Goal: Task Accomplishment & Management: Manage account settings

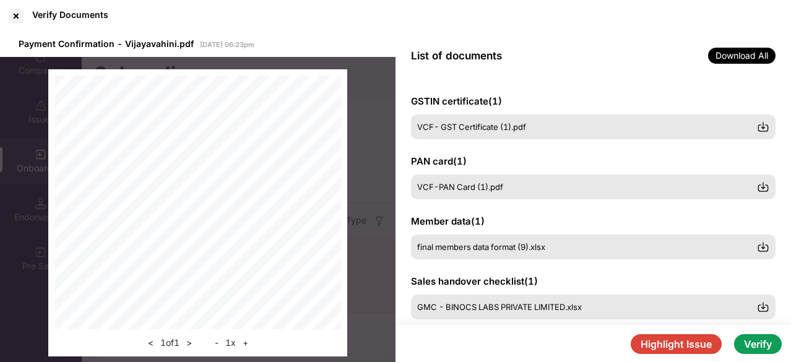
scroll to position [165, 0]
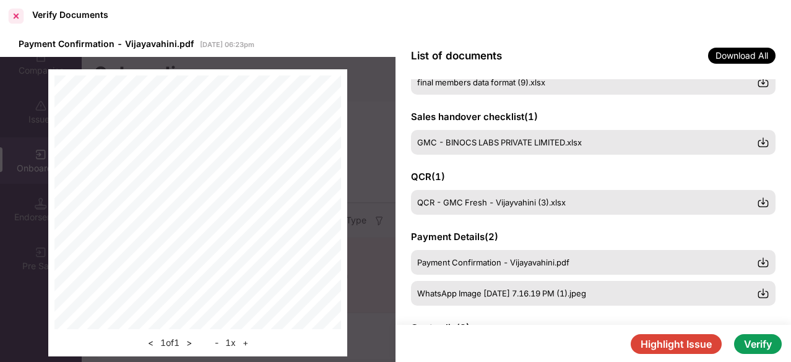
click at [17, 13] on div at bounding box center [16, 16] width 20 height 20
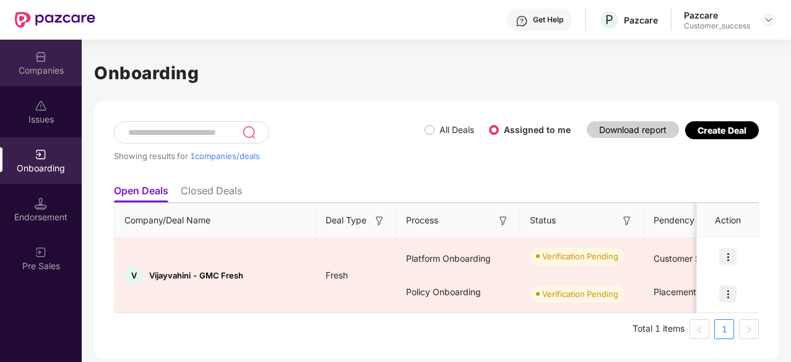
click at [21, 75] on div "Companies" at bounding box center [41, 70] width 82 height 12
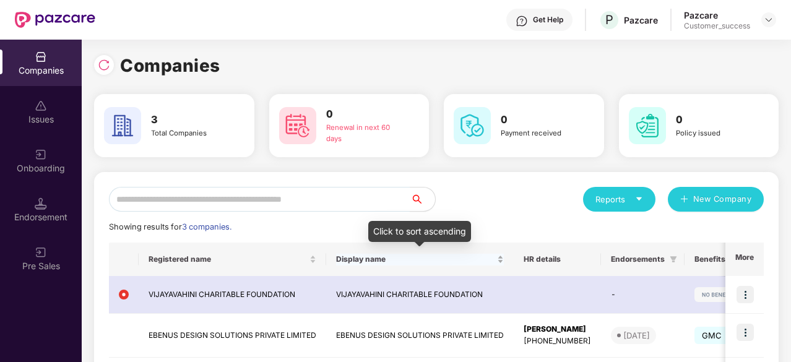
scroll to position [46, 0]
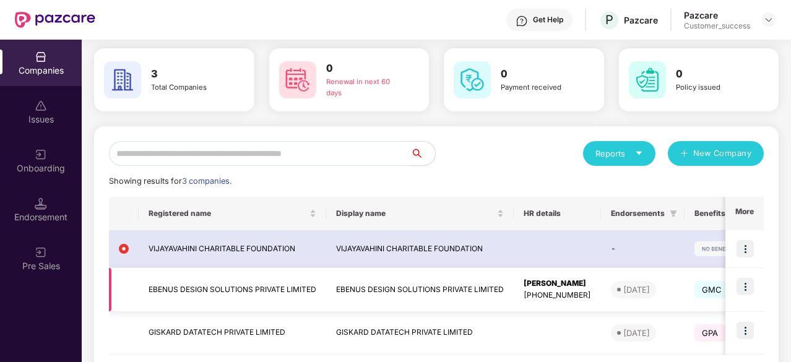
click at [740, 283] on img at bounding box center [744, 286] width 17 height 17
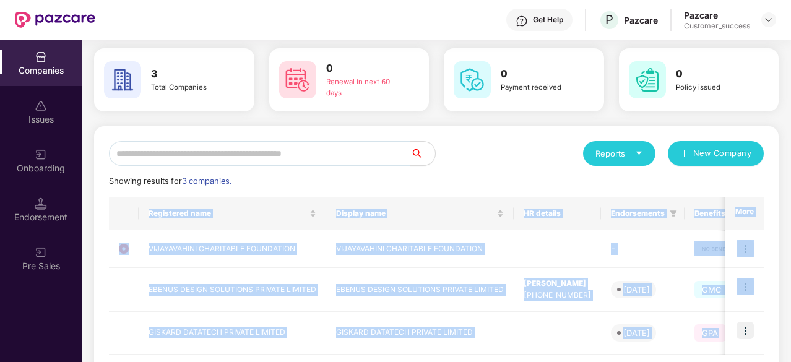
drag, startPoint x: 527, startPoint y: 178, endPoint x: 746, endPoint y: 360, distance: 284.7
click at [746, 360] on div "Reports New Company Showing results for 3 companies. Registered name Display na…" at bounding box center [436, 270] width 654 height 258
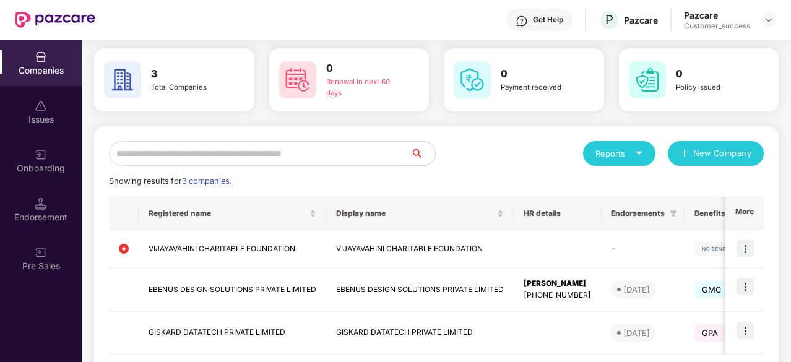
scroll to position [48, 0]
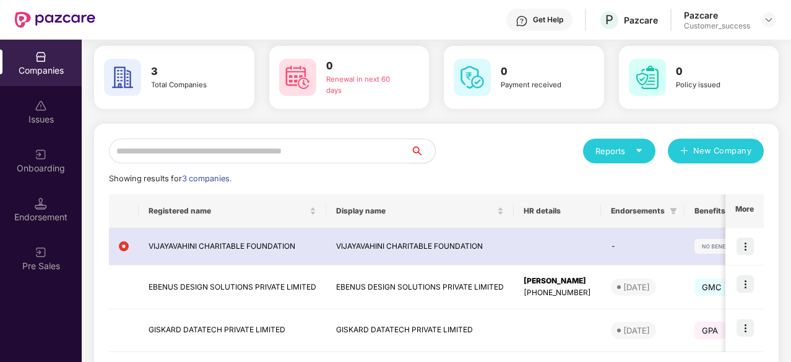
click at [531, 158] on div "Reports New Company" at bounding box center [599, 151] width 327 height 25
click at [744, 331] on img at bounding box center [744, 327] width 17 height 17
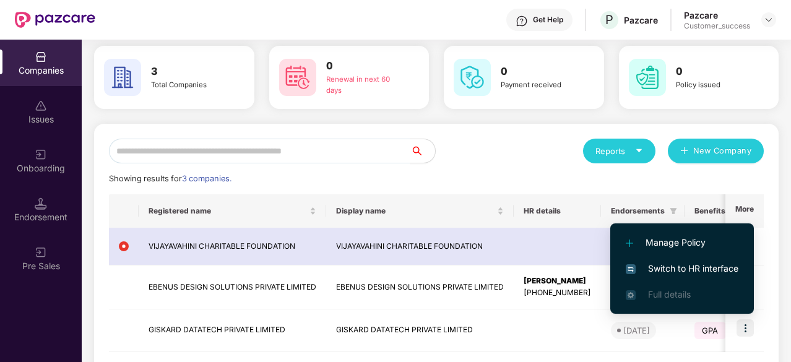
click at [679, 264] on span "Switch to HR interface" at bounding box center [681, 269] width 113 height 14
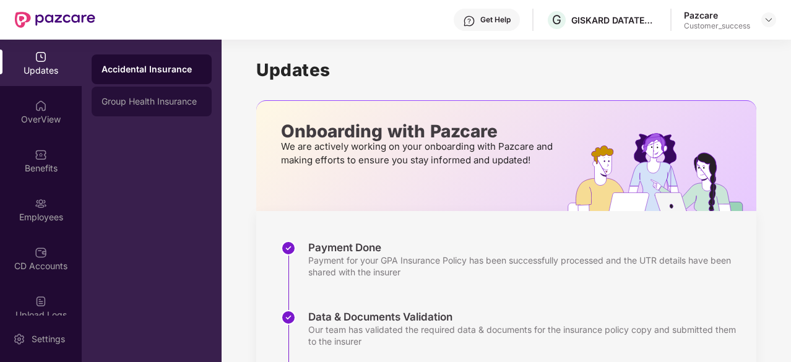
click at [117, 100] on div "Group Health Insurance" at bounding box center [151, 101] width 100 height 10
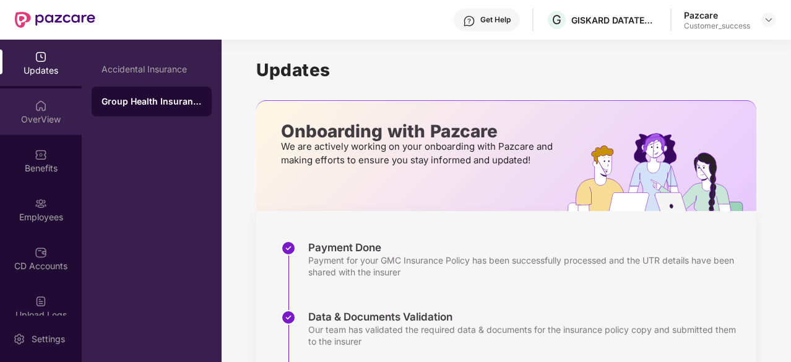
click at [25, 118] on div "OverView" at bounding box center [41, 119] width 82 height 12
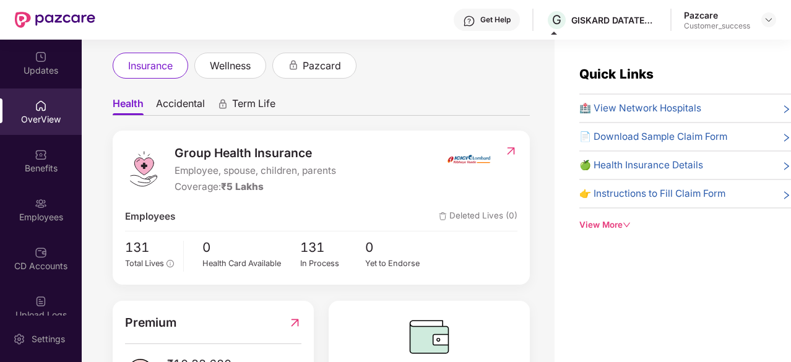
scroll to position [66, 0]
click at [35, 155] on img at bounding box center [41, 154] width 12 height 12
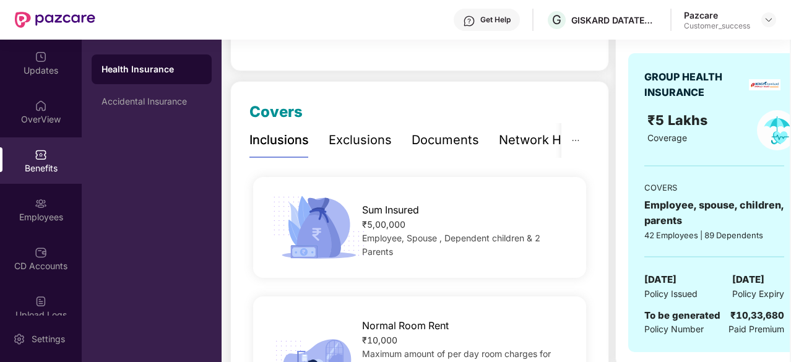
scroll to position [1981, 0]
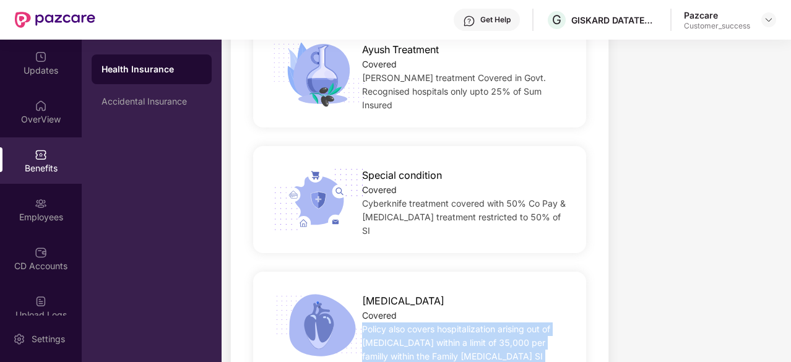
drag, startPoint x: 734, startPoint y: 126, endPoint x: 393, endPoint y: 317, distance: 390.5
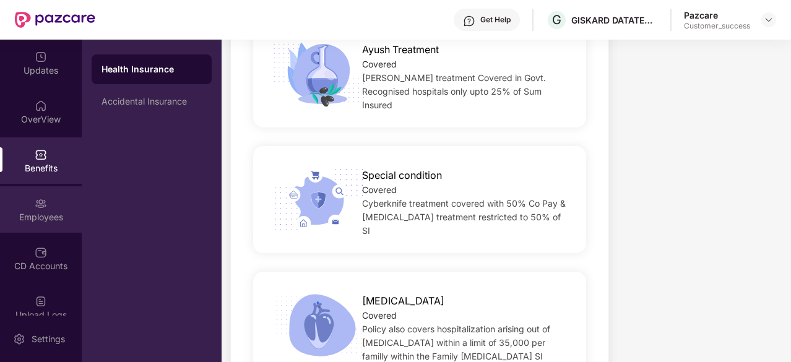
click at [38, 218] on div "Employees" at bounding box center [41, 217] width 82 height 12
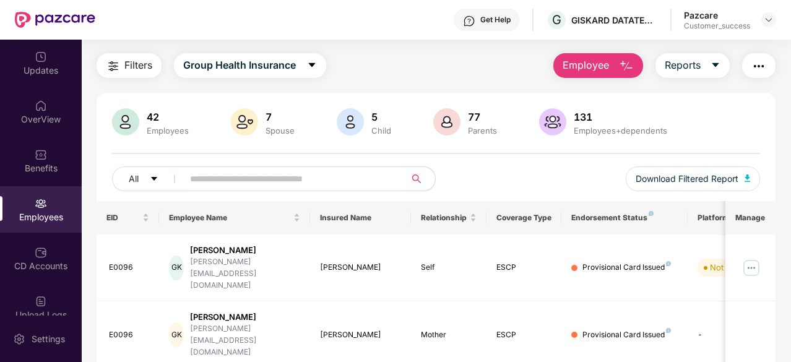
scroll to position [30, 0]
click at [460, 71] on div "Filters Group Health Insurance Employee Reports" at bounding box center [435, 65] width 679 height 25
click at [43, 116] on div "OverView" at bounding box center [41, 119] width 82 height 12
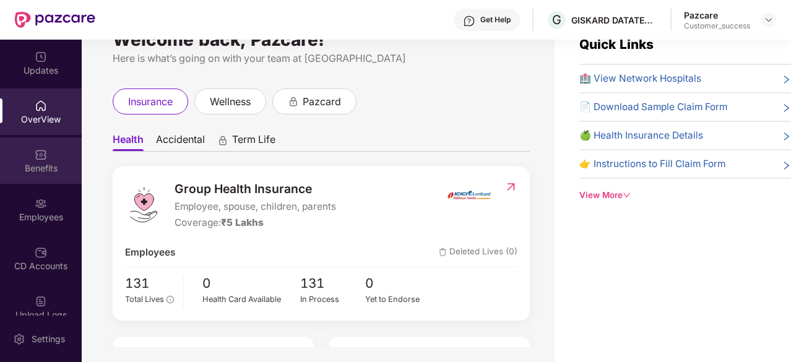
scroll to position [0, 0]
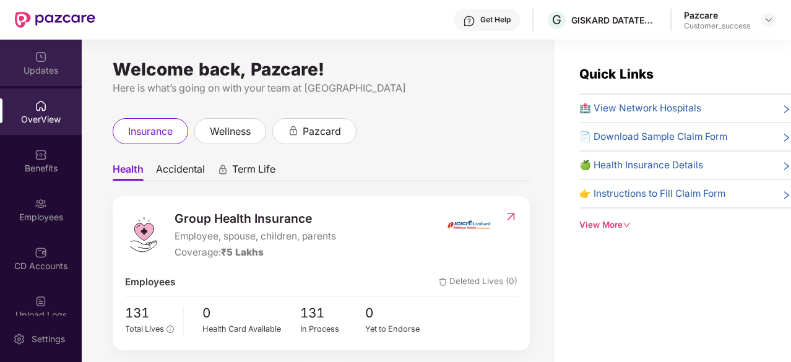
click at [54, 65] on div "Updates" at bounding box center [41, 70] width 82 height 12
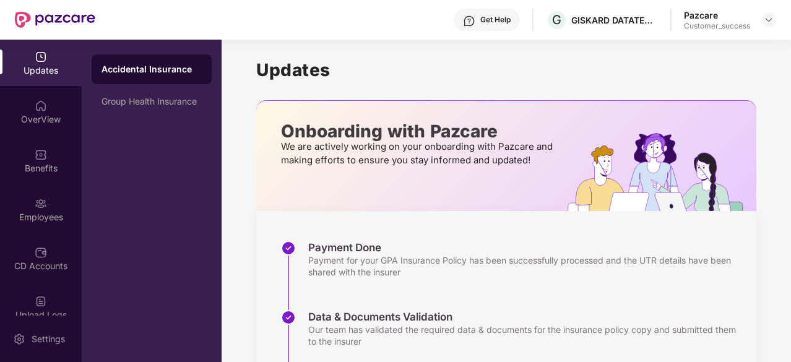
click at [721, 18] on div "Pazcare" at bounding box center [717, 15] width 66 height 12
click at [762, 20] on div at bounding box center [768, 19] width 15 height 15
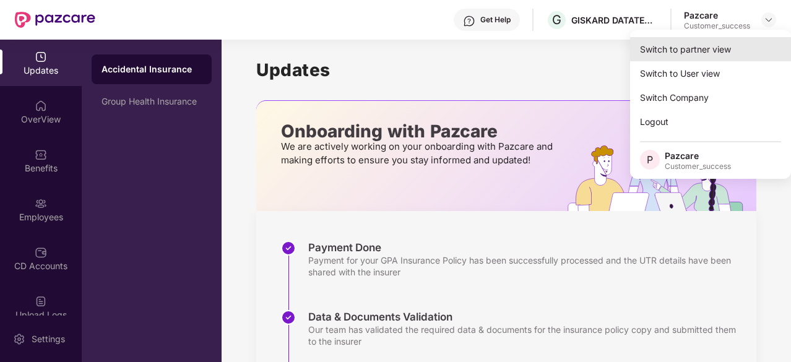
click at [728, 54] on div "Switch to partner view" at bounding box center [710, 49] width 161 height 24
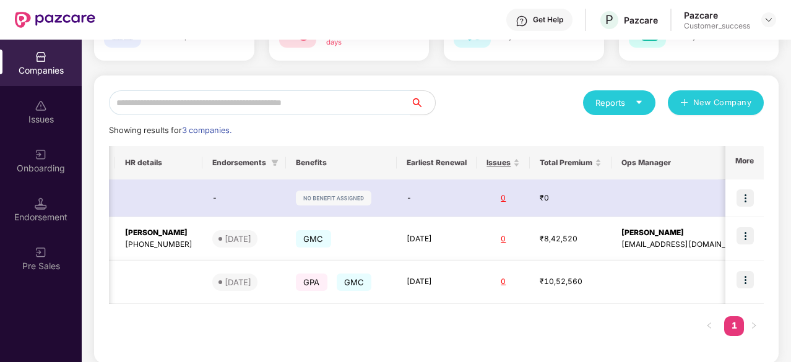
scroll to position [0, 371]
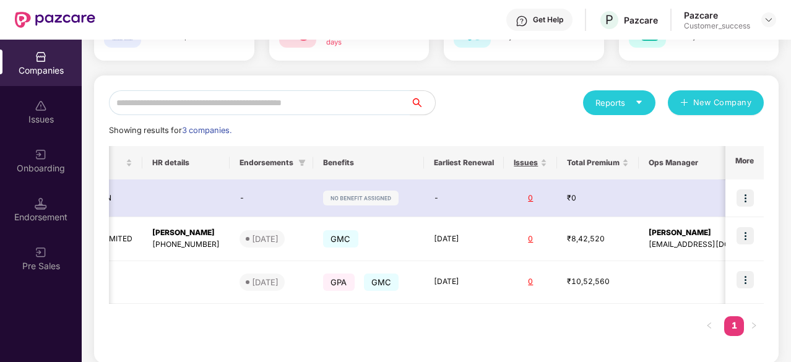
click at [49, 168] on div "Onboarding" at bounding box center [41, 168] width 82 height 12
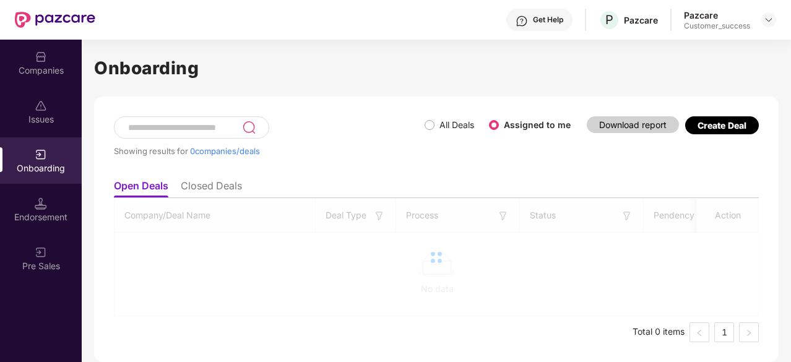
scroll to position [0, 0]
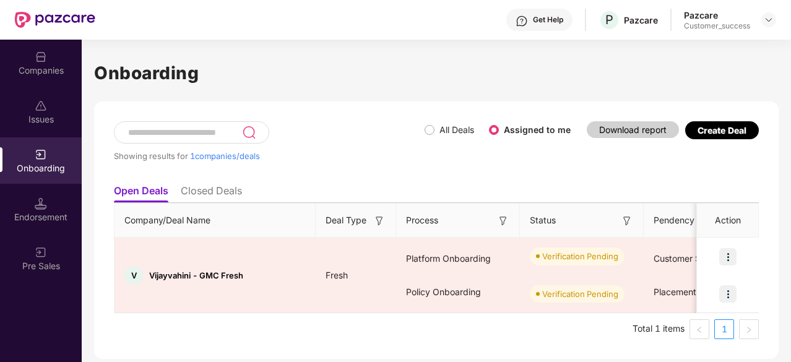
click at [219, 194] on li "Closed Deals" at bounding box center [211, 193] width 61 height 18
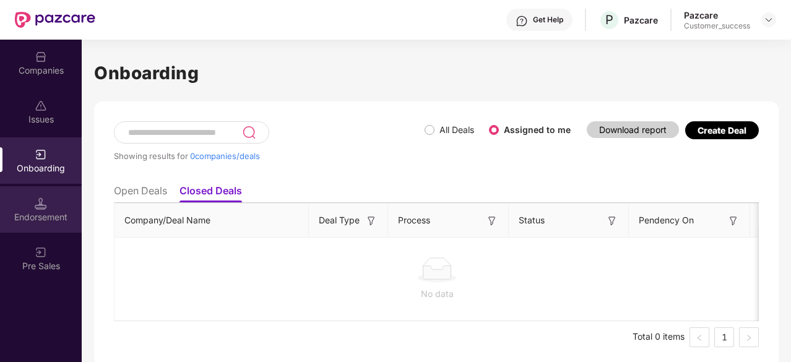
click at [49, 213] on div "Endorsement" at bounding box center [41, 217] width 82 height 12
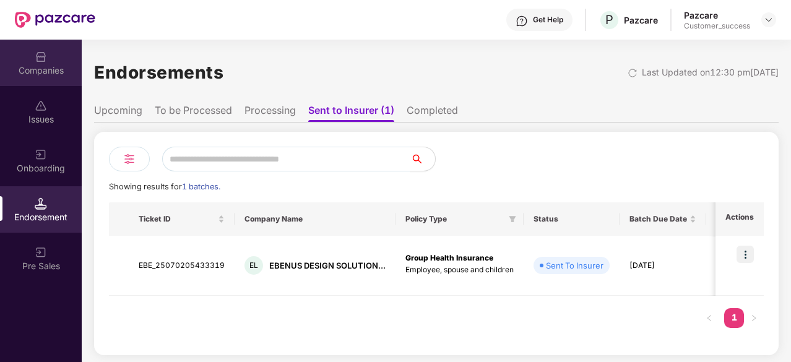
click at [34, 66] on div "Companies" at bounding box center [41, 70] width 82 height 12
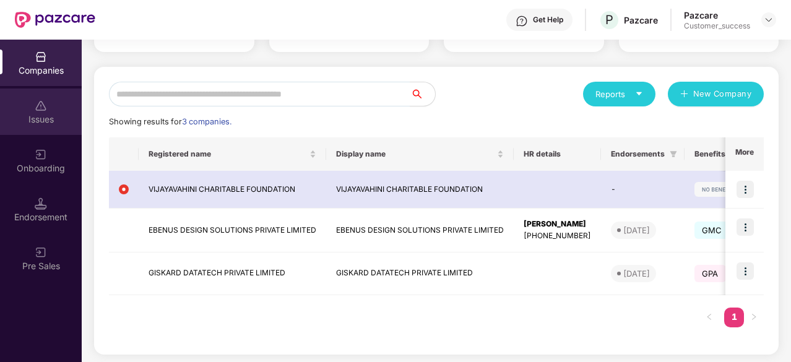
click at [35, 104] on img at bounding box center [41, 106] width 12 height 12
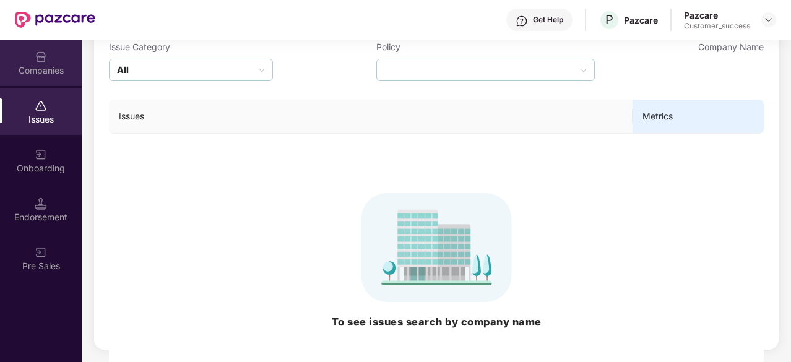
click at [47, 59] on div "Companies" at bounding box center [41, 63] width 82 height 46
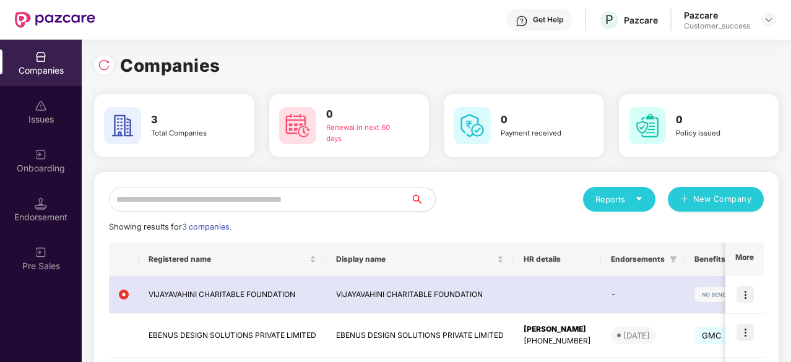
click at [43, 164] on div "Onboarding" at bounding box center [41, 168] width 82 height 12
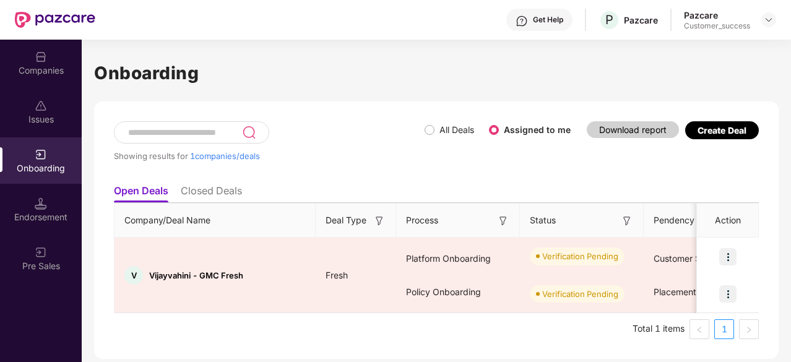
click at [207, 187] on li "Closed Deals" at bounding box center [211, 193] width 61 height 18
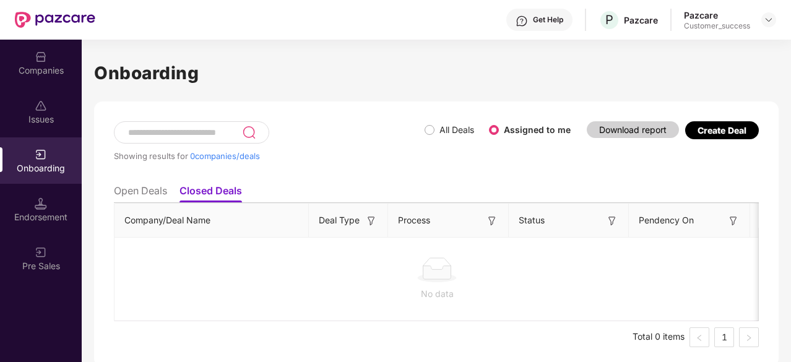
click at [159, 192] on li "Open Deals" at bounding box center [140, 193] width 53 height 18
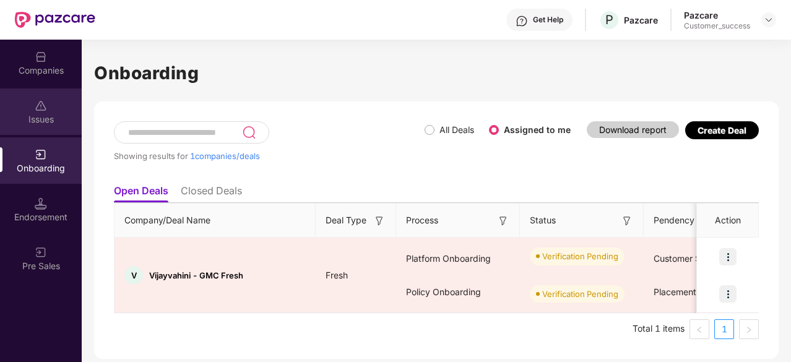
click at [47, 113] on div "Issues" at bounding box center [41, 119] width 82 height 12
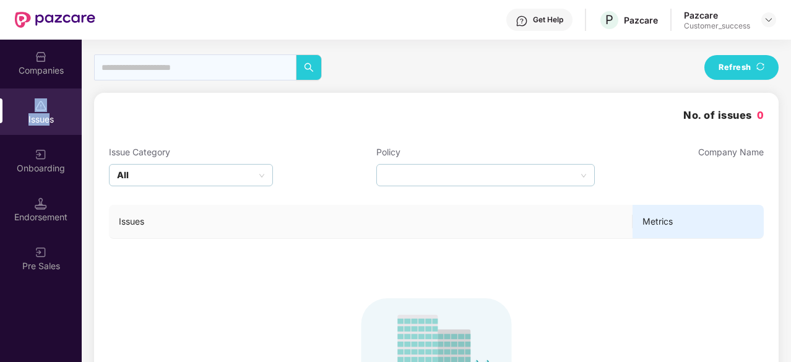
drag, startPoint x: 47, startPoint y: 113, endPoint x: 37, endPoint y: 96, distance: 19.4
click at [37, 96] on div "Issues" at bounding box center [41, 111] width 82 height 46
click at [40, 62] on img at bounding box center [41, 57] width 12 height 12
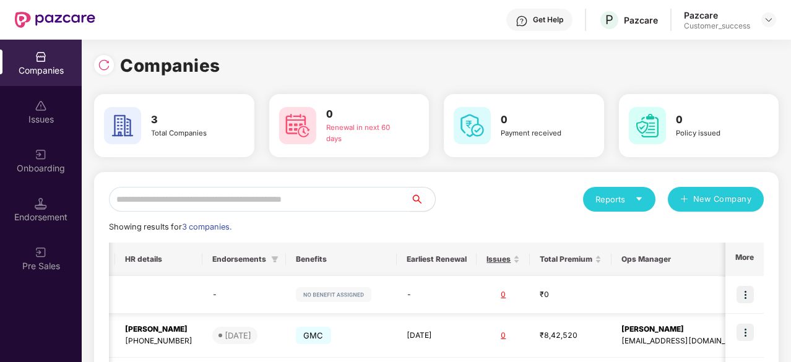
scroll to position [65, 0]
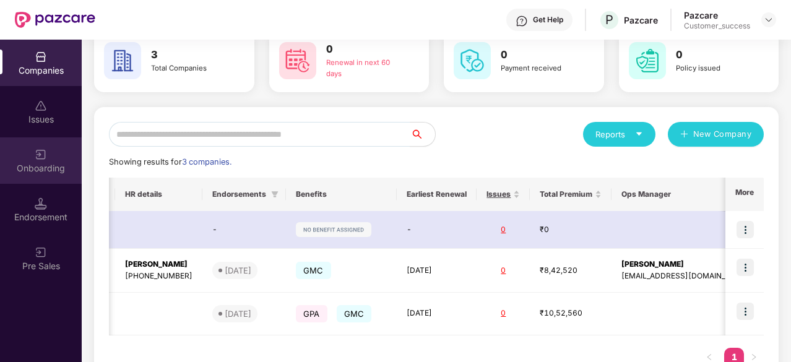
click at [51, 165] on div "Onboarding" at bounding box center [41, 168] width 82 height 12
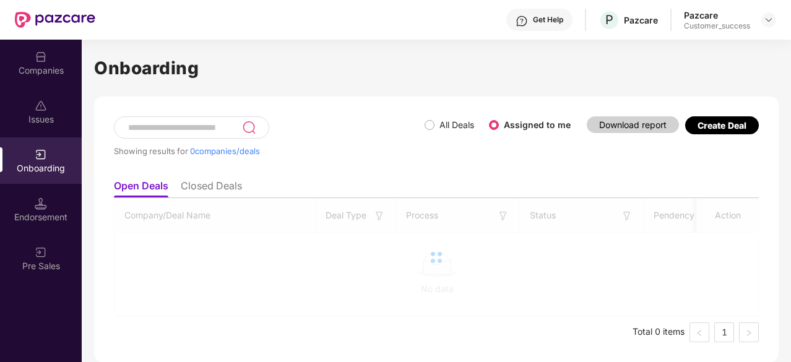
scroll to position [0, 0]
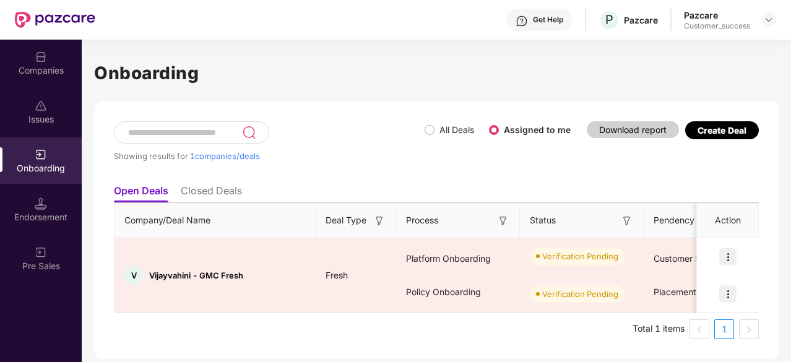
click at [229, 194] on li "Closed Deals" at bounding box center [211, 193] width 61 height 18
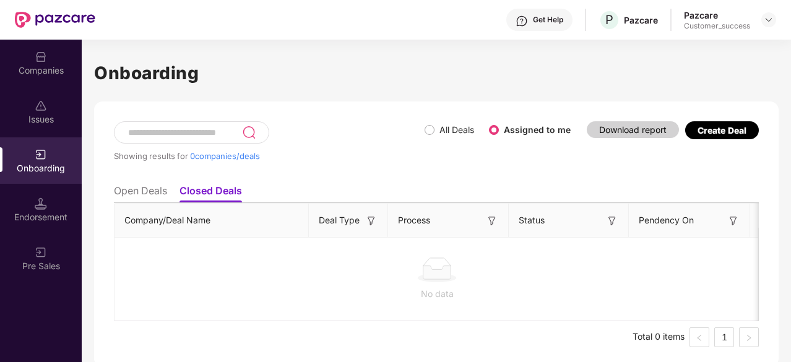
click at [139, 192] on li "Open Deals" at bounding box center [140, 193] width 53 height 18
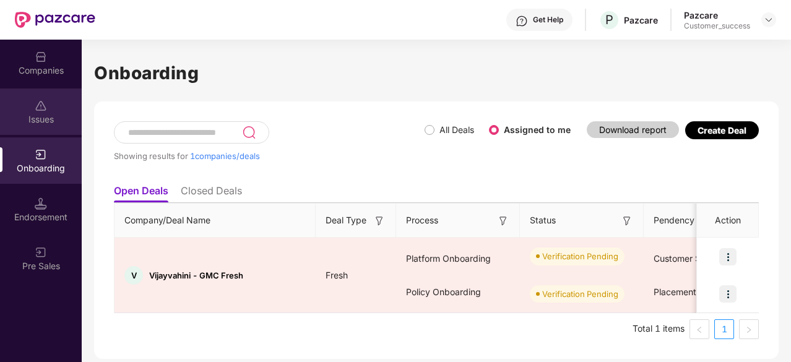
click at [45, 111] on img at bounding box center [41, 106] width 12 height 12
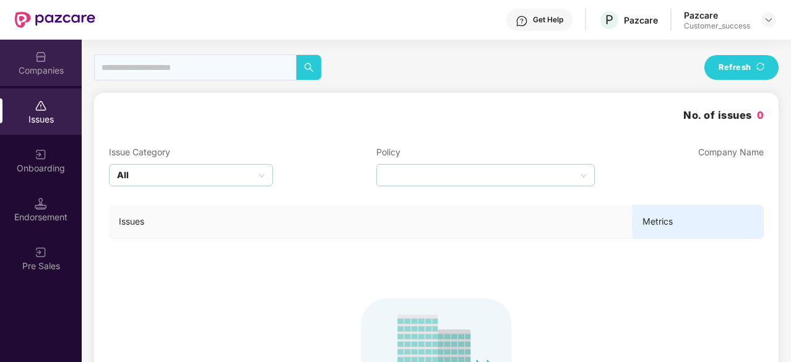
click at [36, 66] on div "Companies" at bounding box center [41, 70] width 82 height 12
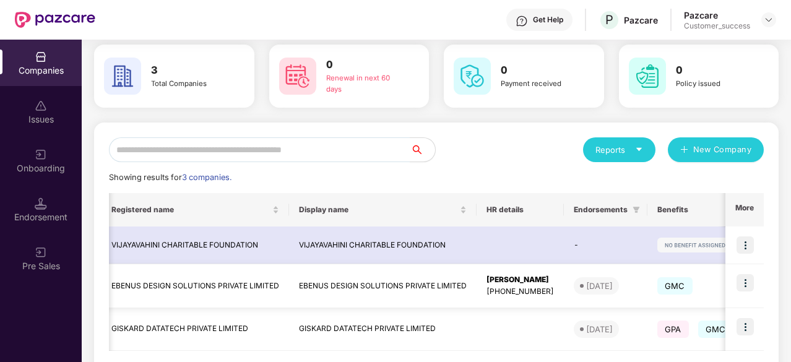
scroll to position [0, 38]
click at [745, 322] on img at bounding box center [744, 326] width 17 height 17
click at [503, 165] on div "Reports New Company Showing results for 3 companies. Registered name Display na…" at bounding box center [436, 266] width 654 height 258
click at [14, 244] on div "Pre Sales" at bounding box center [41, 258] width 82 height 46
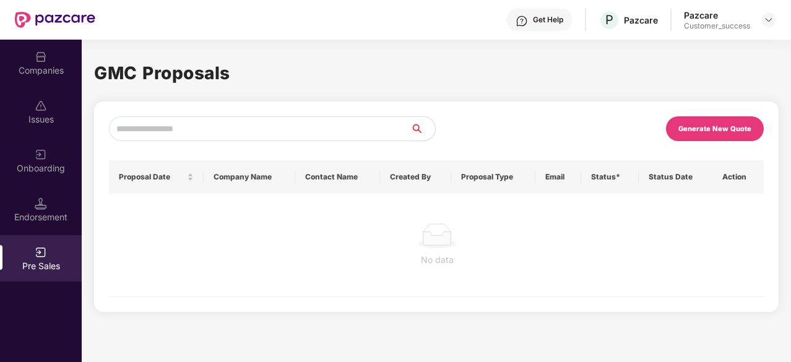
scroll to position [0, 0]
click at [48, 173] on div "Onboarding" at bounding box center [41, 168] width 82 height 12
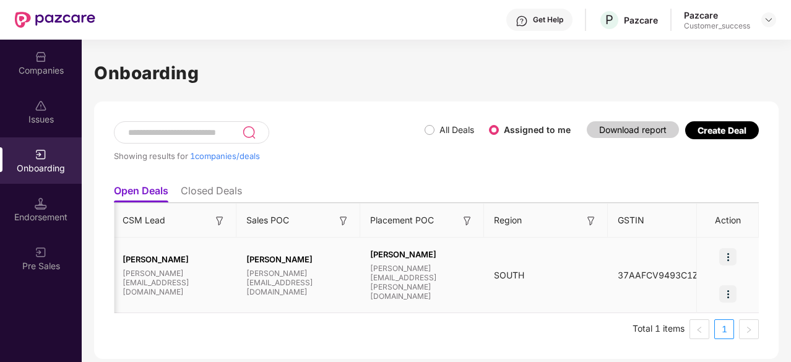
scroll to position [0, 1195]
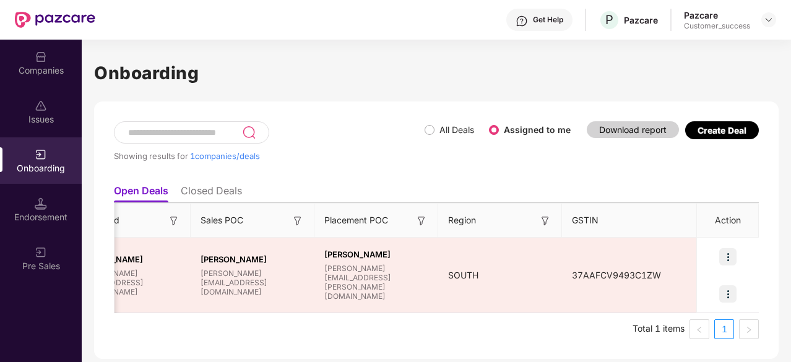
click at [221, 193] on li "Closed Deals" at bounding box center [211, 193] width 61 height 18
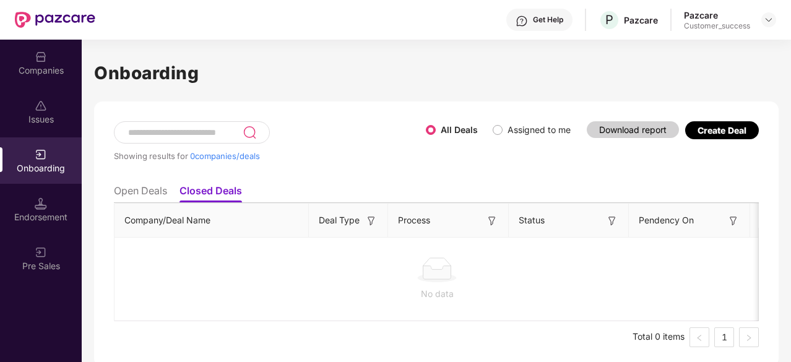
click at [150, 192] on li "Open Deals" at bounding box center [140, 193] width 53 height 18
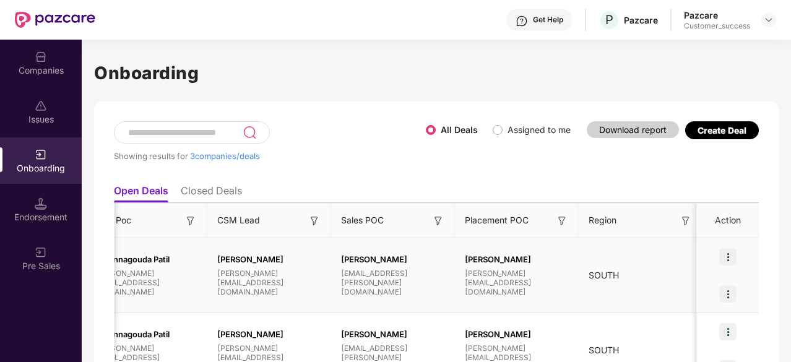
scroll to position [0, 0]
click at [32, 44] on div "Companies" at bounding box center [41, 63] width 82 height 46
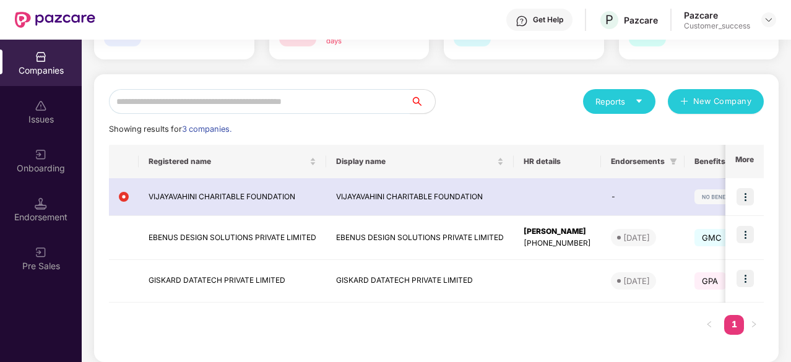
scroll to position [90, 0]
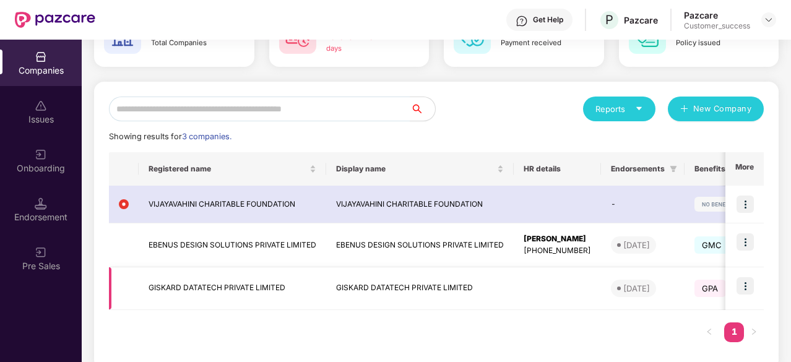
click at [744, 287] on img at bounding box center [744, 285] width 17 height 17
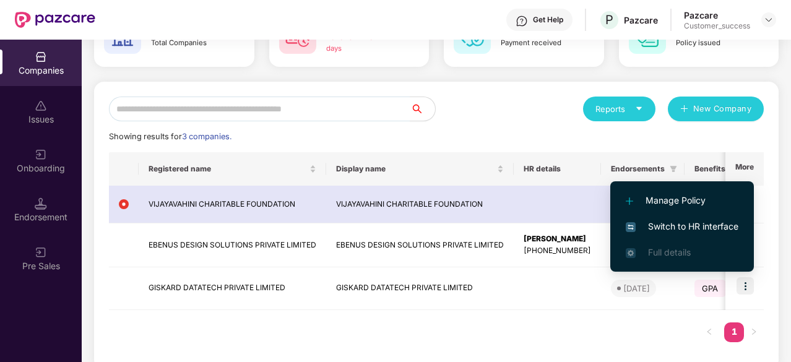
click at [668, 228] on span "Switch to HR interface" at bounding box center [681, 227] width 113 height 14
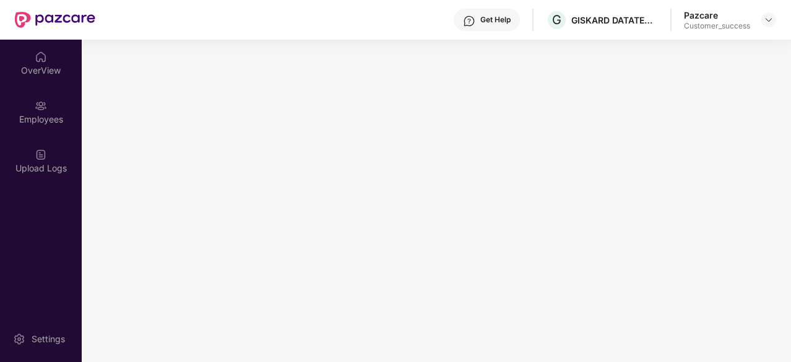
scroll to position [0, 0]
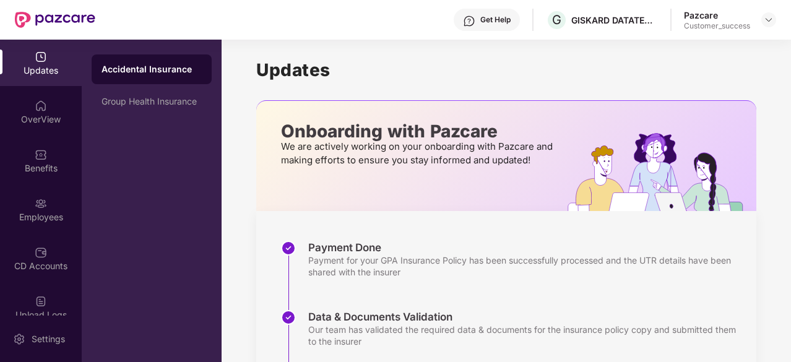
click at [45, 165] on div "Benefits" at bounding box center [41, 168] width 82 height 12
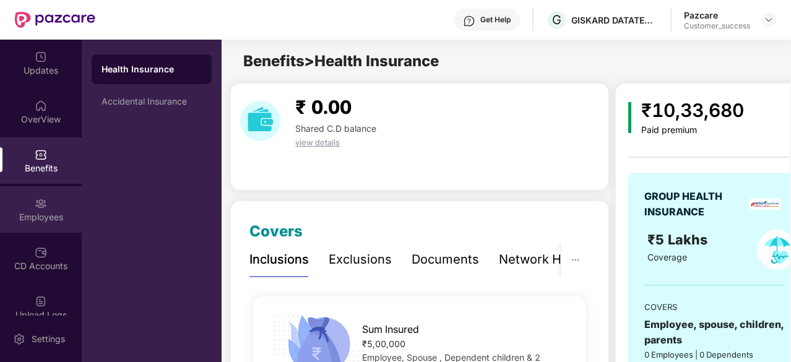
click at [39, 211] on div "Employees" at bounding box center [41, 217] width 82 height 12
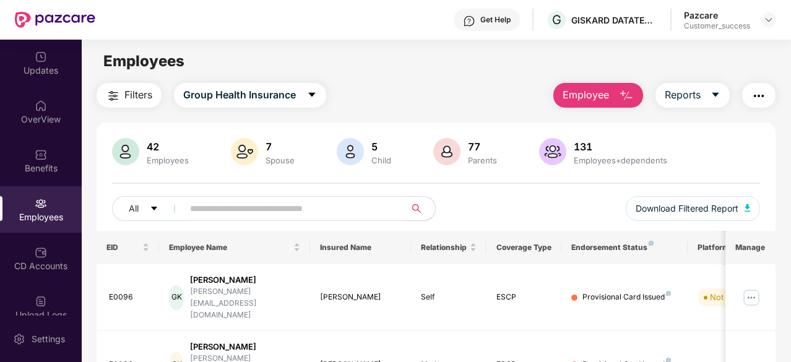
click at [228, 208] on input "text" at bounding box center [289, 208] width 199 height 19
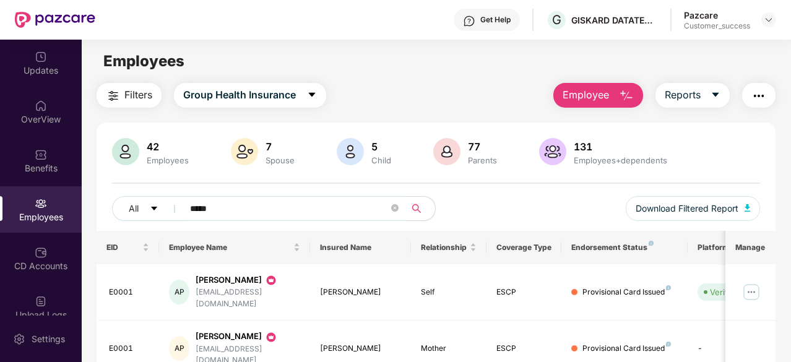
scroll to position [40, 0]
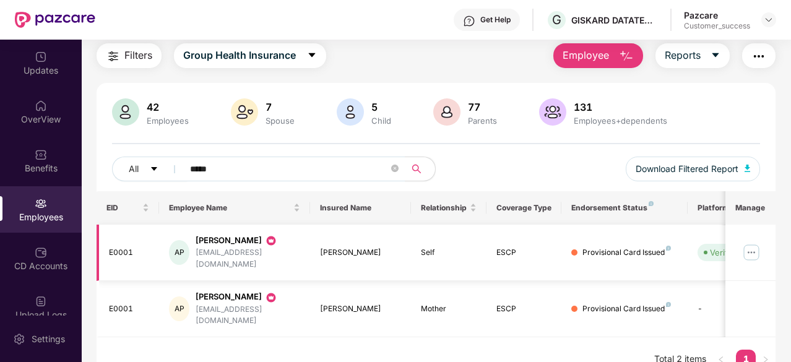
click at [748, 246] on img at bounding box center [751, 252] width 20 height 20
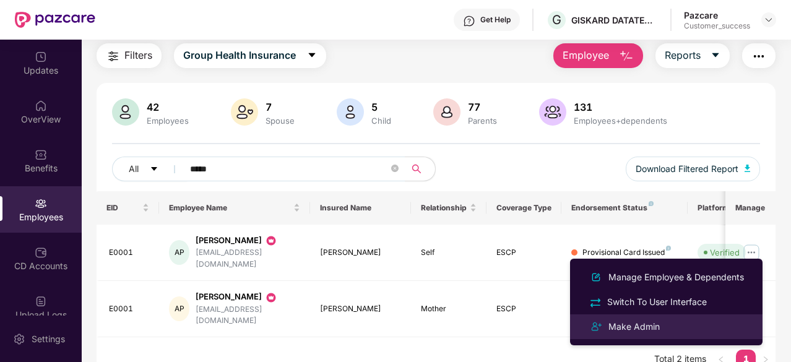
click at [632, 330] on div "Make Admin" at bounding box center [634, 327] width 56 height 14
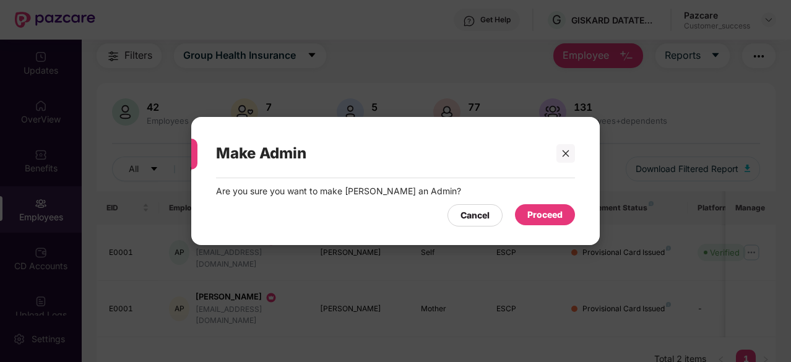
click at [530, 216] on div "Proceed" at bounding box center [544, 215] width 35 height 14
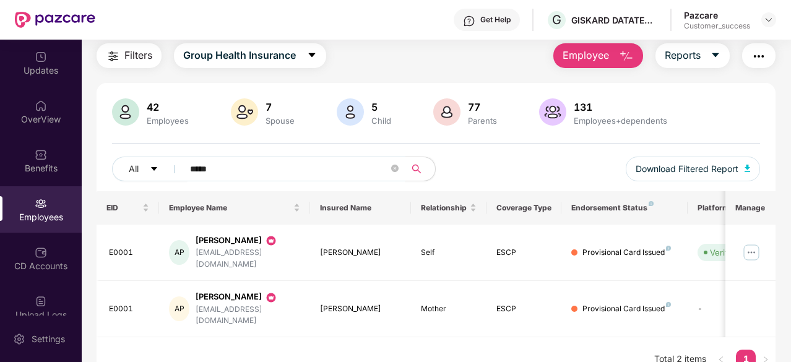
click at [238, 163] on input "*****" at bounding box center [289, 169] width 199 height 19
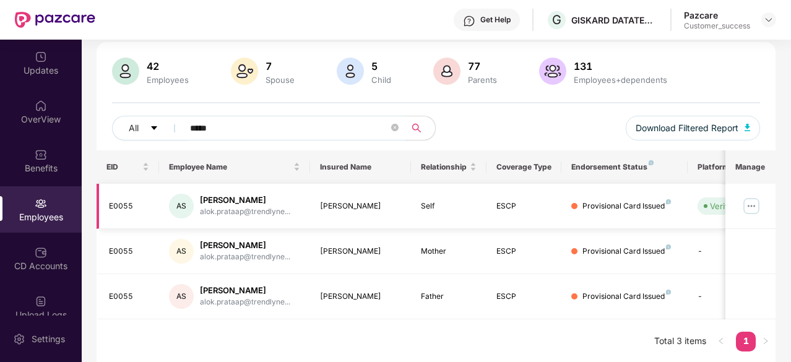
scroll to position [80, 0]
type input "*****"
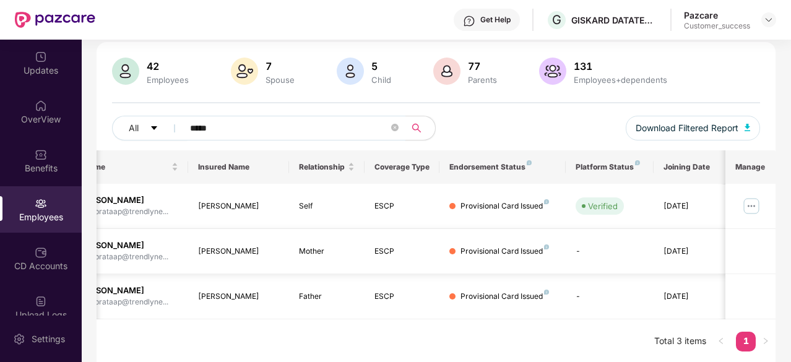
scroll to position [0, 124]
click at [757, 203] on img at bounding box center [751, 206] width 20 height 20
click at [504, 202] on div "Provisional Card Issued" at bounding box center [502, 206] width 88 height 12
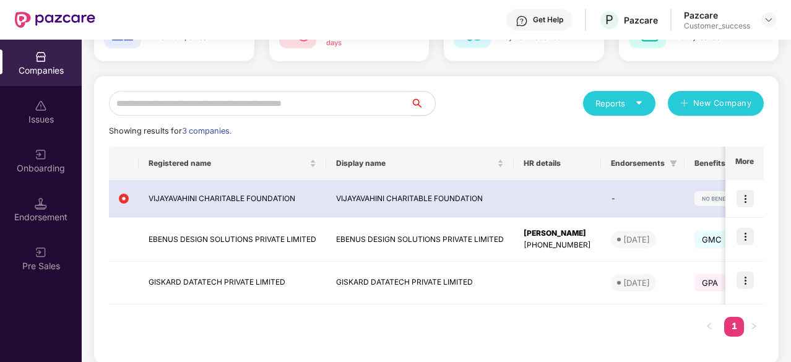
scroll to position [95, 0]
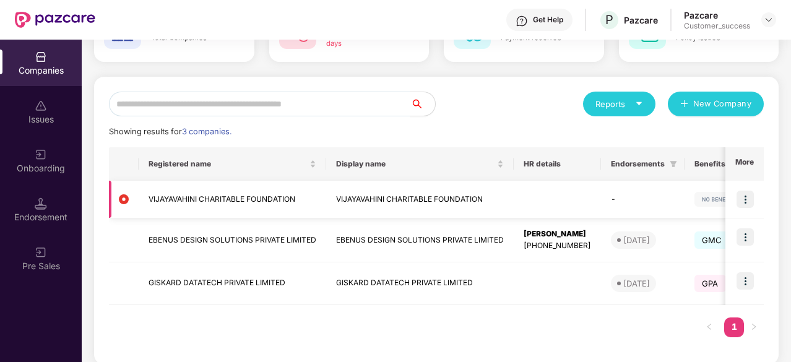
click at [747, 202] on img at bounding box center [744, 199] width 17 height 17
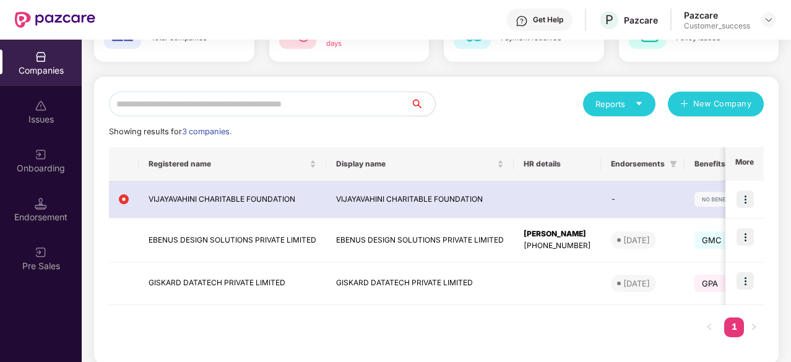
click at [532, 111] on div "Reports New Company" at bounding box center [599, 104] width 327 height 25
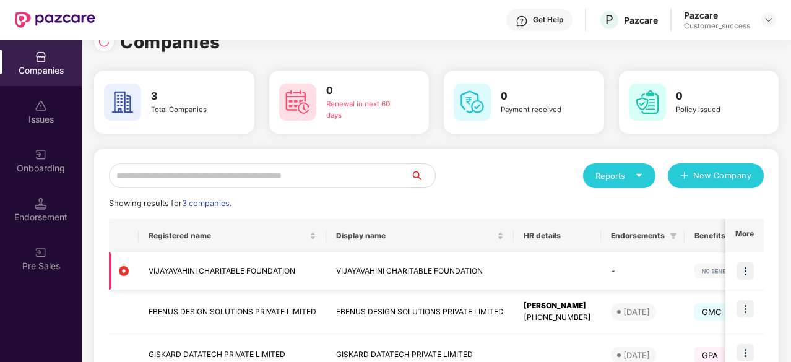
scroll to position [0, 0]
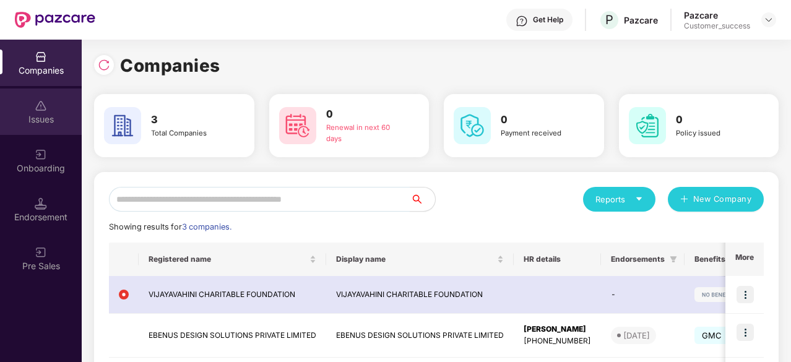
click at [36, 108] on img at bounding box center [41, 106] width 12 height 12
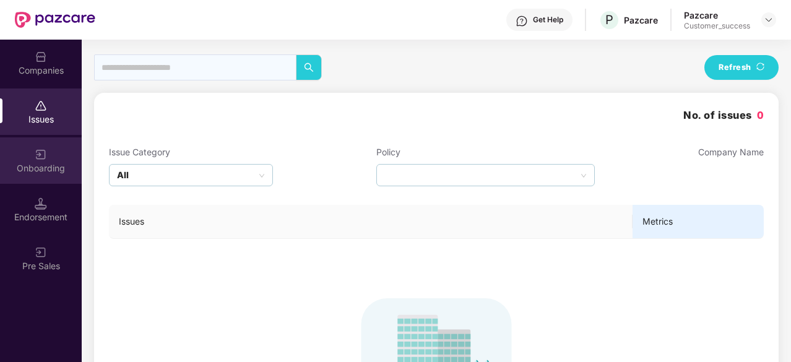
click at [38, 153] on img at bounding box center [41, 154] width 12 height 12
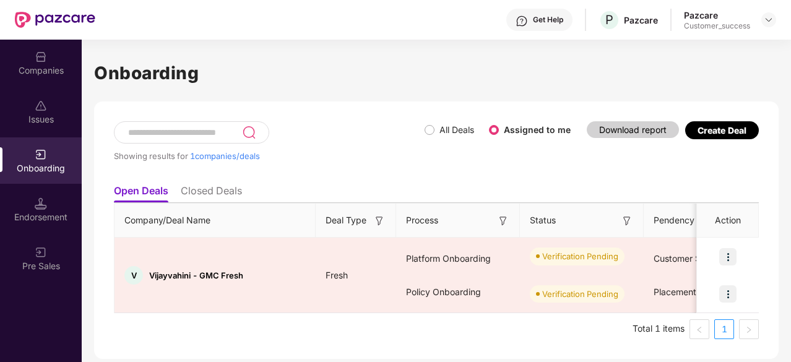
click at [203, 198] on li "Closed Deals" at bounding box center [211, 193] width 61 height 18
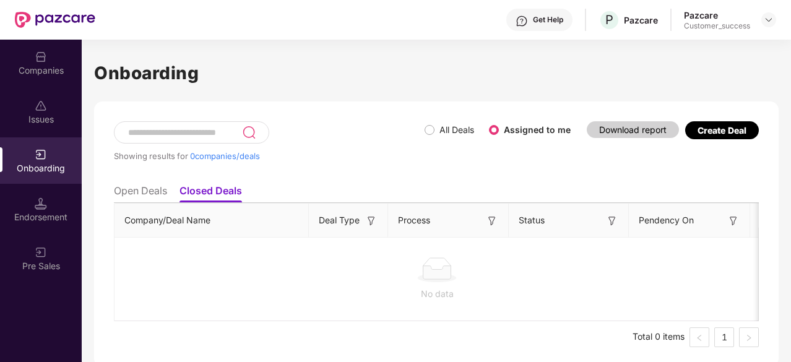
click at [135, 186] on li "Open Deals" at bounding box center [140, 193] width 53 height 18
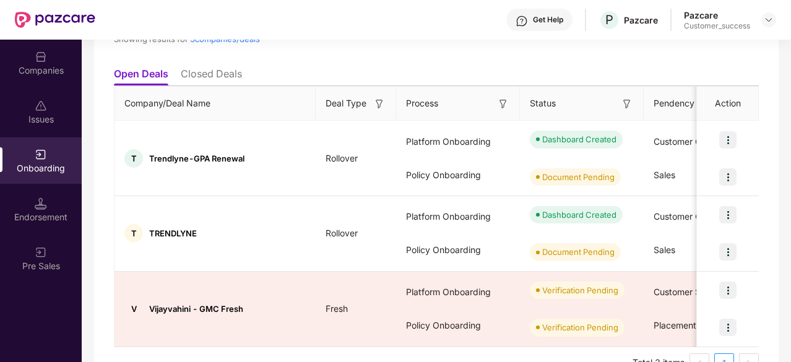
scroll to position [118, 0]
click at [726, 140] on img at bounding box center [727, 139] width 17 height 17
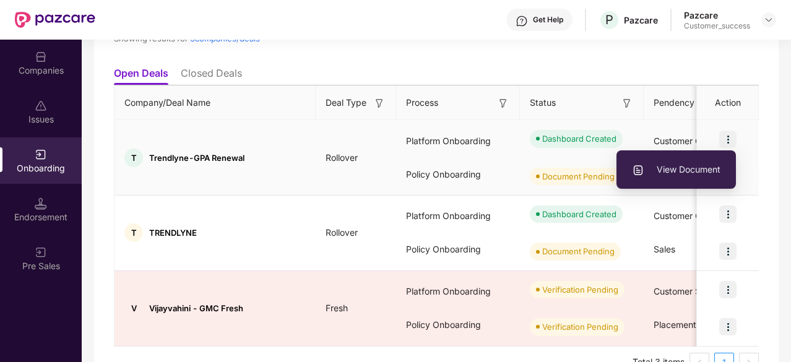
click at [672, 166] on span "View Document" at bounding box center [676, 170] width 88 height 14
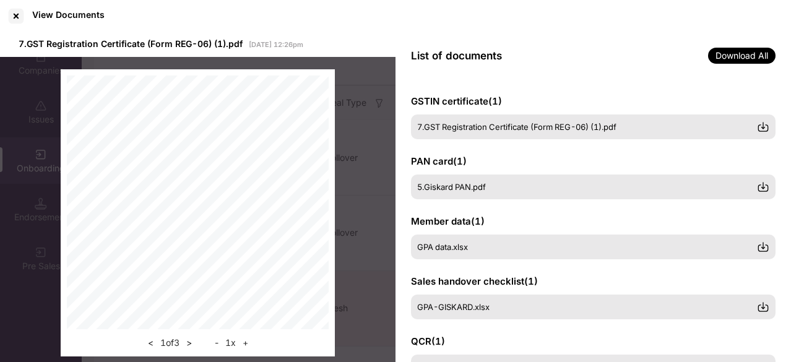
scroll to position [43, 0]
click at [21, 15] on div at bounding box center [16, 16] width 20 height 20
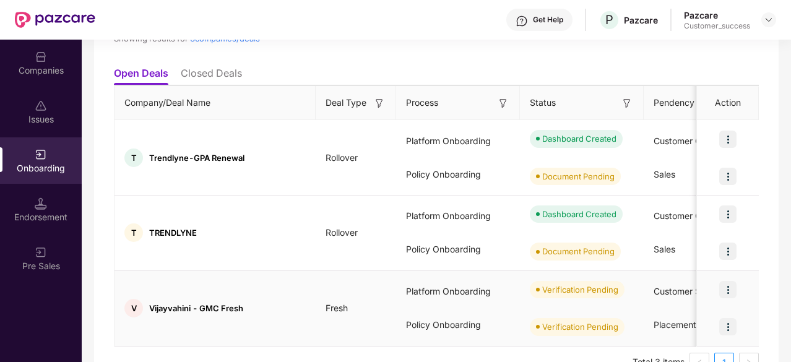
click at [728, 291] on img at bounding box center [727, 289] width 17 height 17
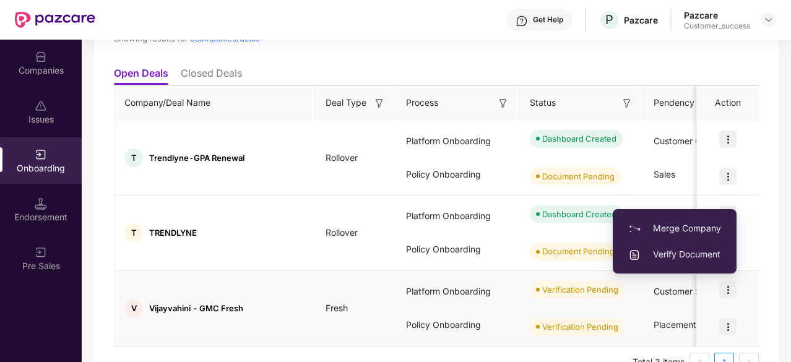
click at [685, 255] on span "Verify Document" at bounding box center [674, 254] width 93 height 14
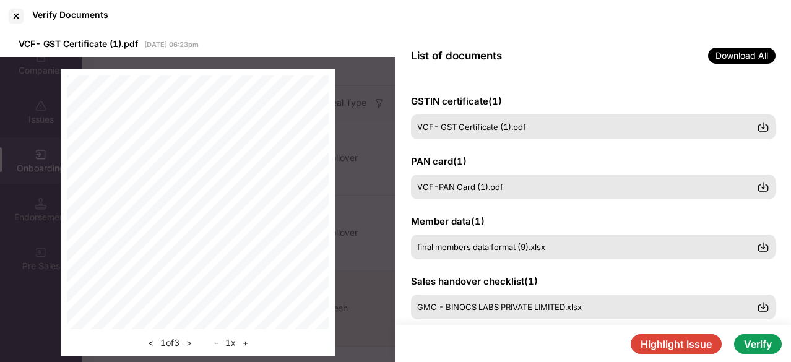
scroll to position [118, 0]
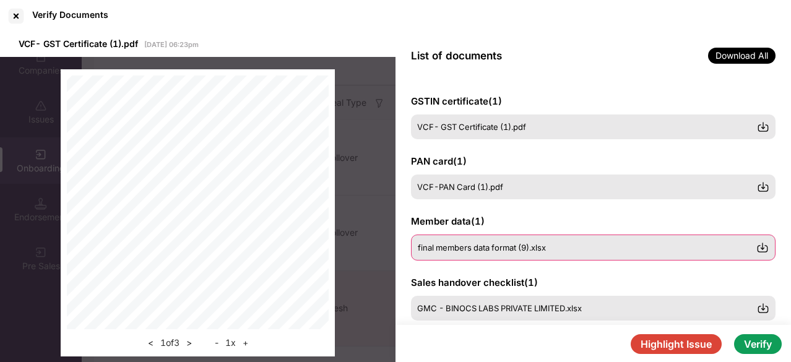
click at [463, 249] on span "final members data format (9).xlsx" at bounding box center [482, 247] width 128 height 10
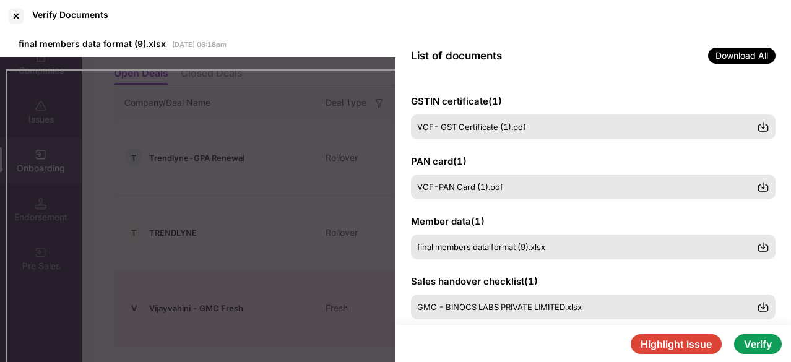
scroll to position [49, 0]
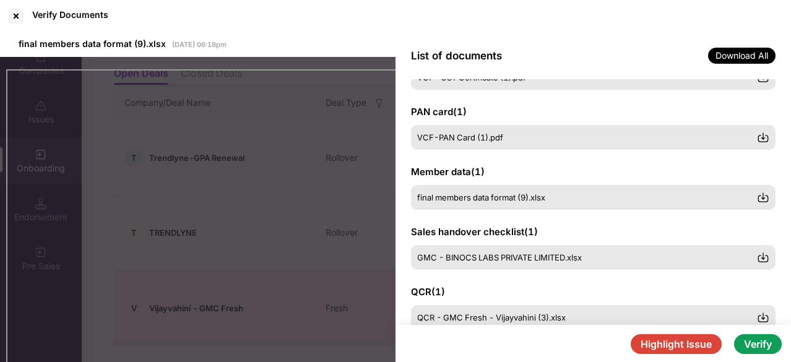
click at [468, 264] on div "GMC - BINOCS LABS PRIVATE LIMITED.xlsx" at bounding box center [593, 257] width 364 height 25
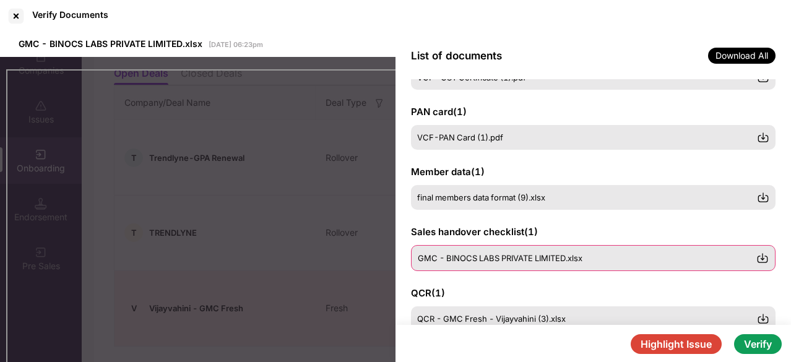
click at [490, 260] on span "GMC - BINOCS LABS PRIVATE LIMITED.xlsx" at bounding box center [500, 258] width 165 height 10
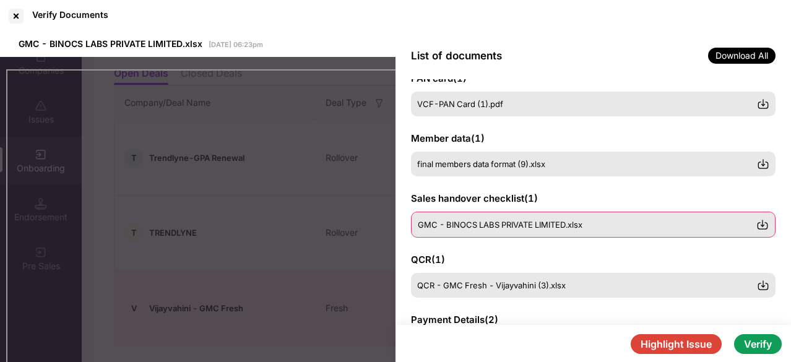
scroll to position [98, 0]
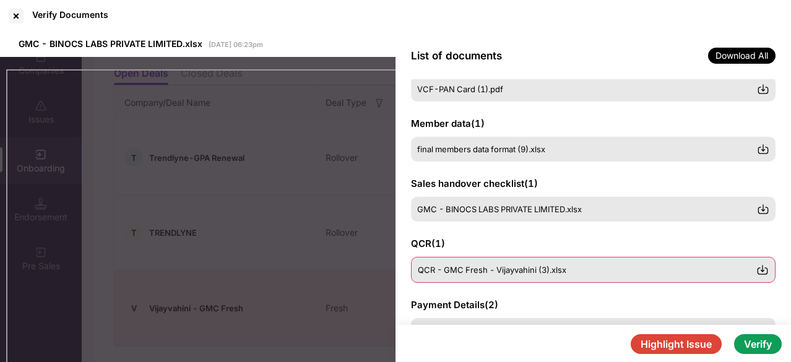
click at [504, 258] on div "QCR - GMC Fresh - Vijayvahini (3).xlsx" at bounding box center [593, 270] width 364 height 26
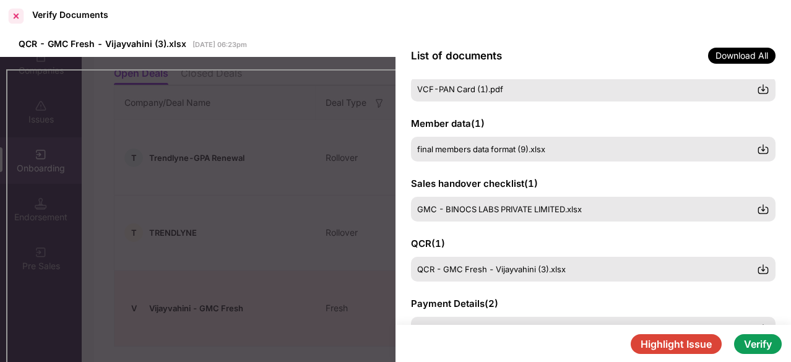
click at [19, 22] on div at bounding box center [16, 16] width 20 height 20
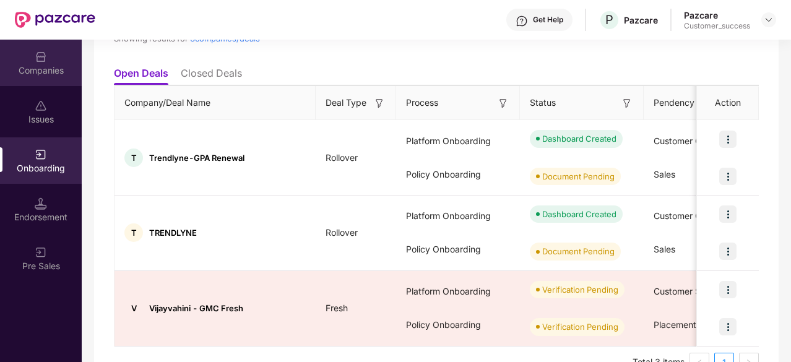
click at [44, 76] on div "Companies" at bounding box center [41, 70] width 82 height 12
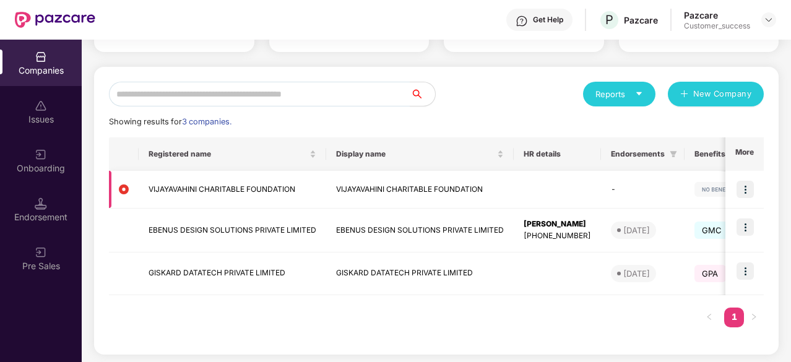
scroll to position [105, 0]
click at [742, 187] on img at bounding box center [744, 189] width 17 height 17
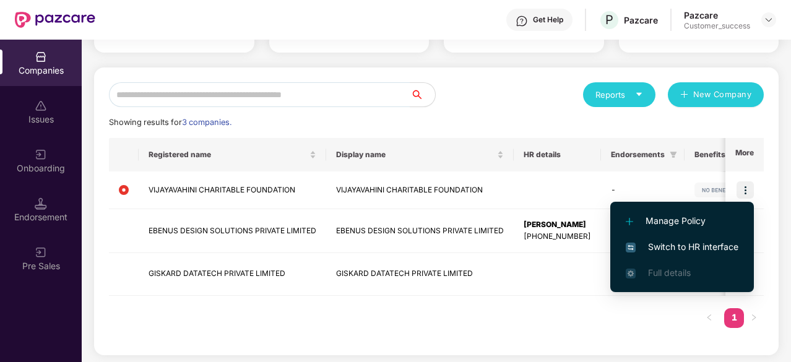
click at [692, 241] on span "Switch to HR interface" at bounding box center [681, 247] width 113 height 14
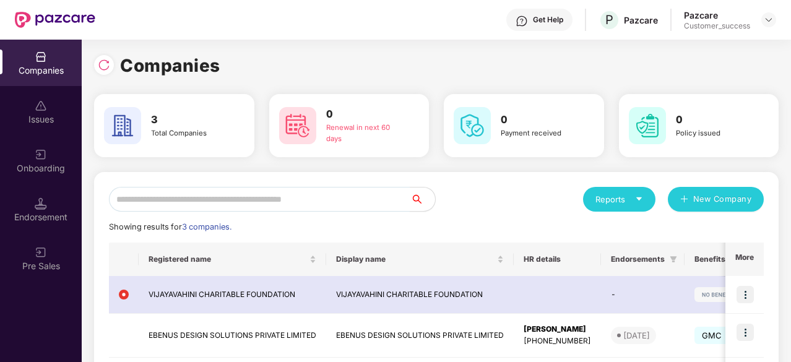
scroll to position [9, 0]
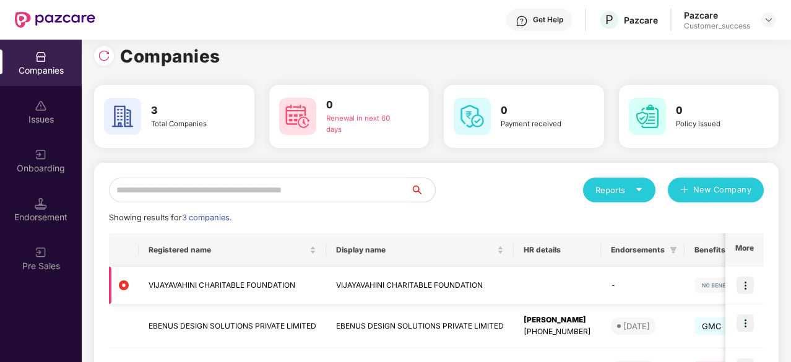
click at [747, 281] on img at bounding box center [744, 285] width 17 height 17
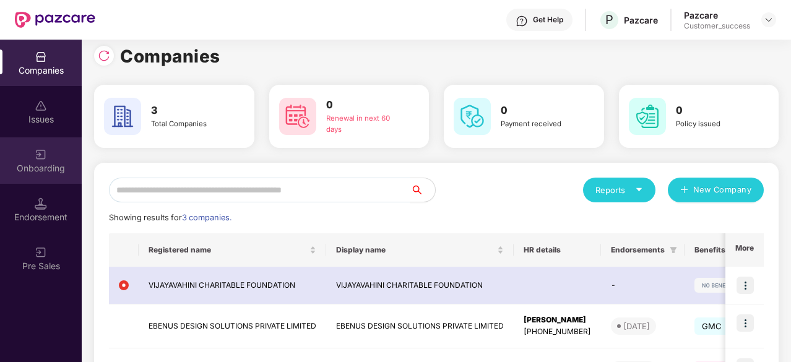
click at [41, 165] on div "Onboarding" at bounding box center [41, 168] width 82 height 12
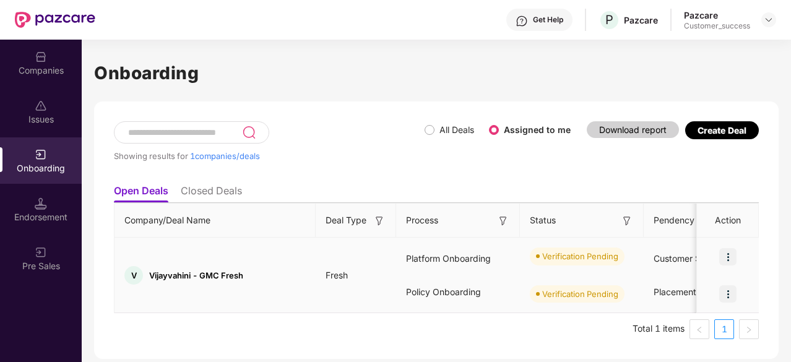
click at [723, 260] on img at bounding box center [727, 256] width 17 height 17
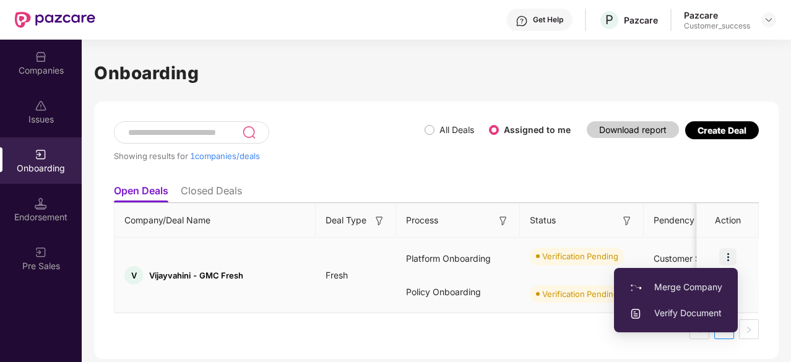
click at [673, 313] on span "Verify Document" at bounding box center [675, 313] width 93 height 14
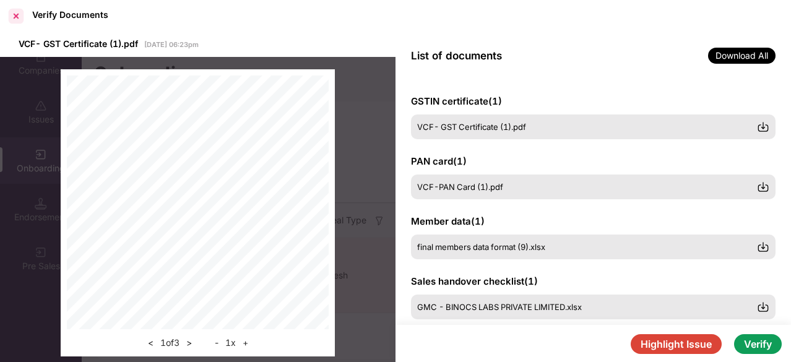
click at [13, 11] on div at bounding box center [16, 16] width 20 height 20
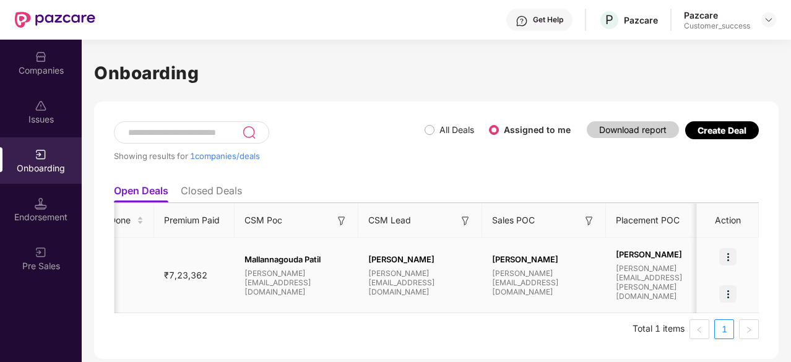
scroll to position [0, 881]
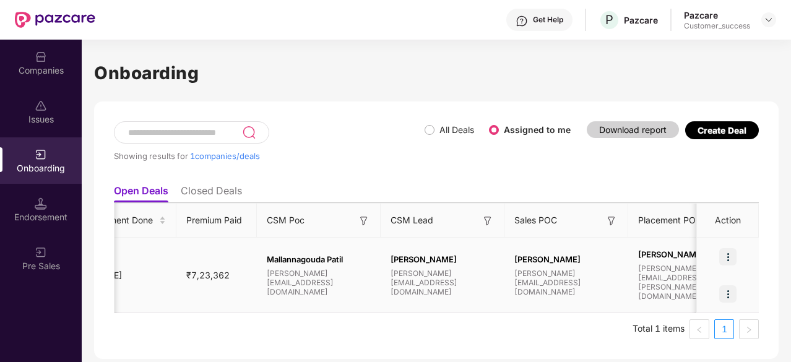
click at [212, 275] on span "₹7,23,362" at bounding box center [207, 275] width 63 height 11
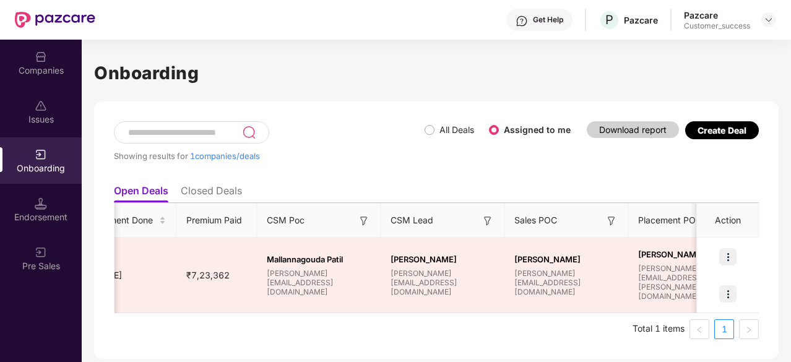
click at [274, 78] on h1 "Onboarding" at bounding box center [436, 72] width 684 height 27
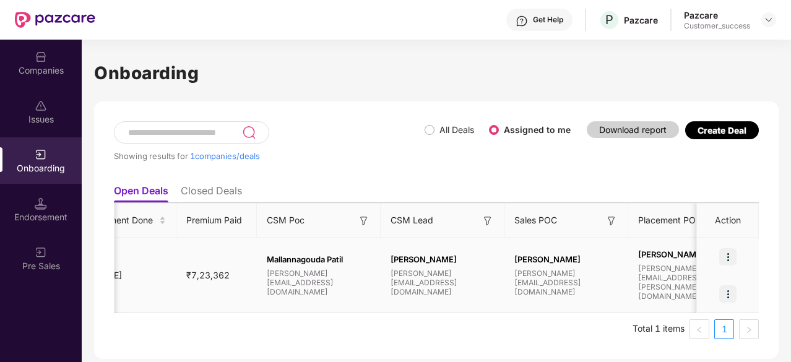
click at [724, 256] on img at bounding box center [727, 256] width 17 height 17
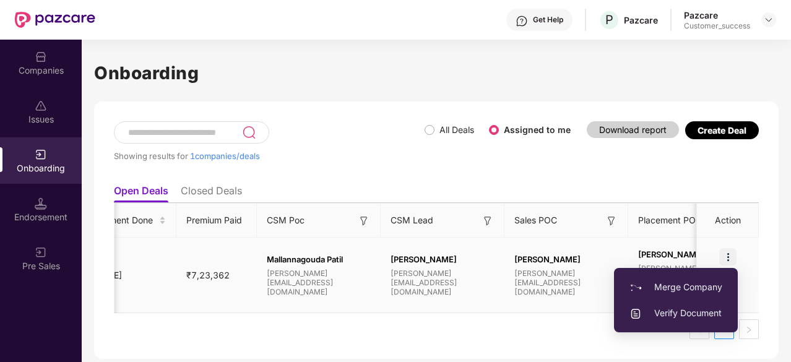
click at [677, 306] on span "Verify Document" at bounding box center [675, 313] width 93 height 14
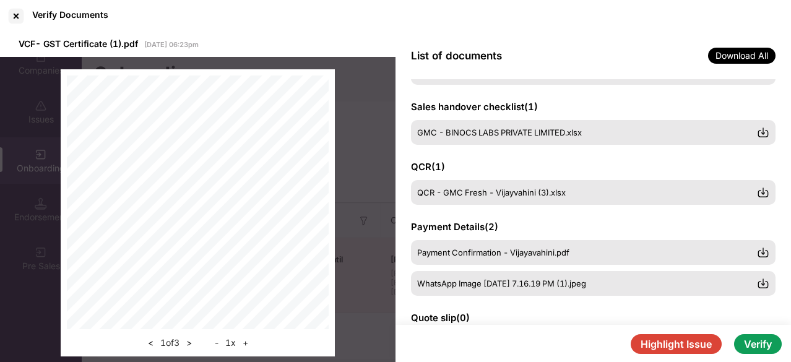
scroll to position [175, 0]
click at [495, 189] on span "QCR - GMC Fresh - Vijayvahini (3).xlsx" at bounding box center [491, 193] width 148 height 10
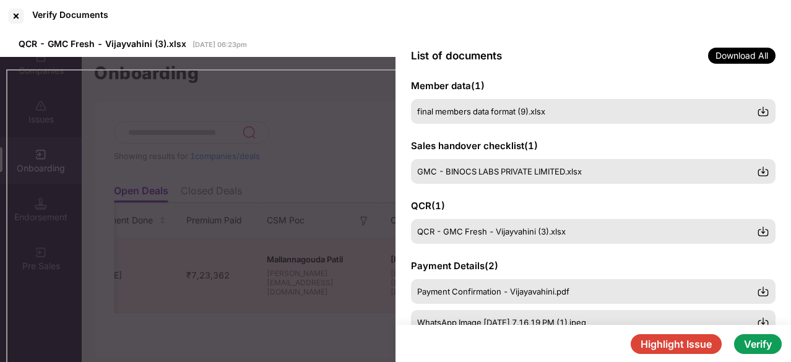
scroll to position [134, 0]
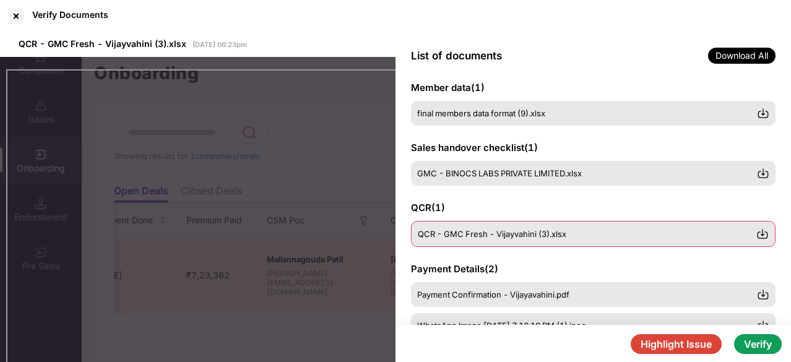
click at [535, 237] on span "QCR - GMC Fresh - Vijayvahini (3).xlsx" at bounding box center [492, 234] width 148 height 10
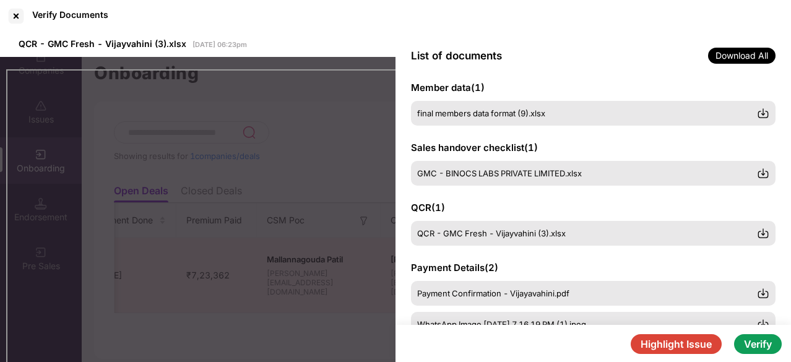
click at [468, 4] on div "Verify Documents" at bounding box center [395, 16] width 791 height 32
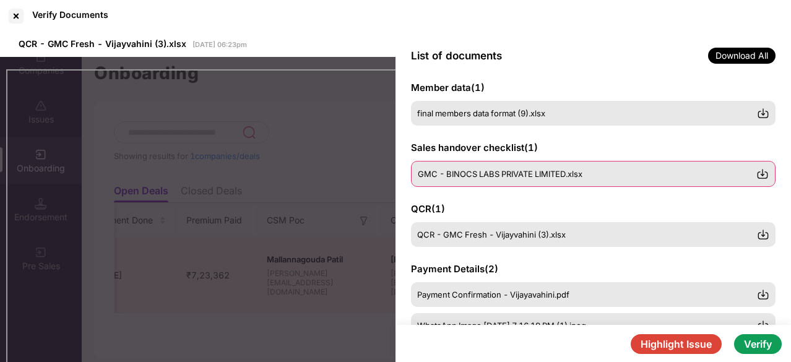
click at [502, 173] on span "GMC - BINOCS LABS PRIVATE LIMITED.xlsx" at bounding box center [500, 174] width 165 height 10
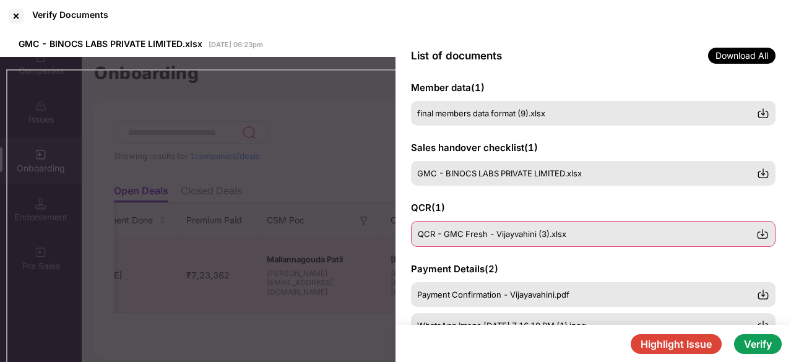
click at [497, 239] on div "QCR - GMC Fresh - Vijayvahini (3).xlsx" at bounding box center [593, 234] width 364 height 26
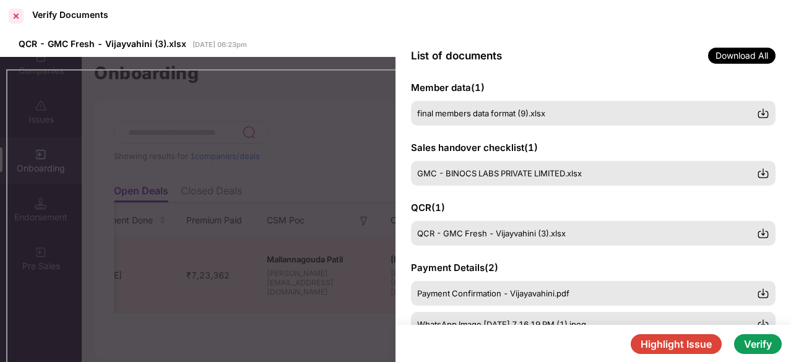
click at [17, 19] on div at bounding box center [16, 16] width 20 height 20
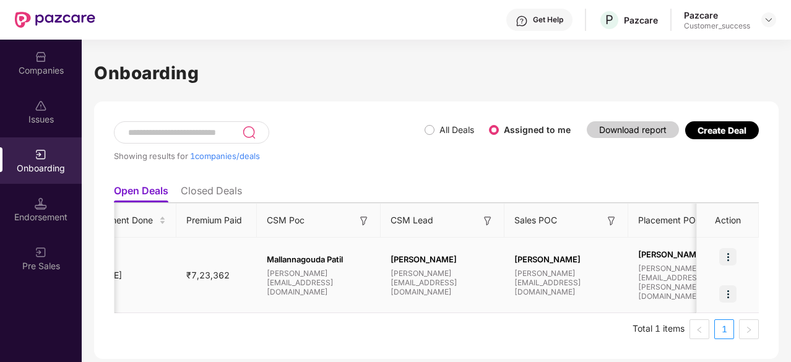
click at [735, 249] on img at bounding box center [727, 256] width 17 height 17
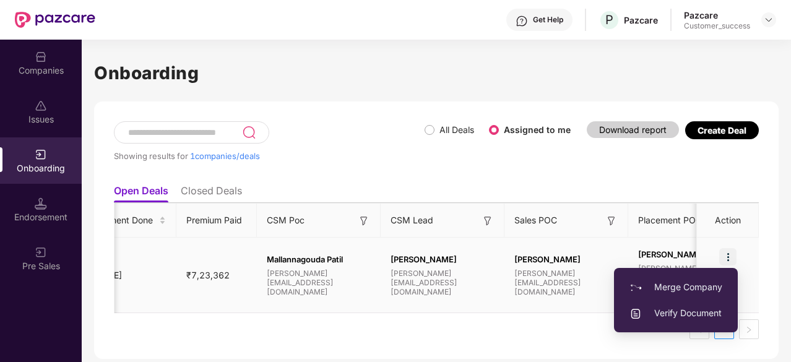
click at [663, 309] on span "Verify Document" at bounding box center [675, 313] width 93 height 14
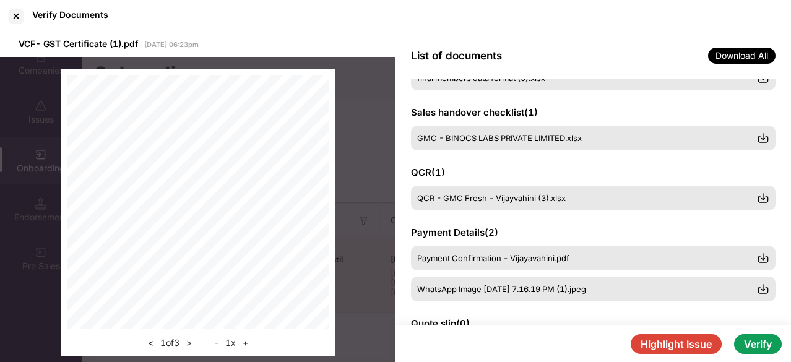
scroll to position [168, 0]
click at [487, 260] on span "Payment Confirmation - Vijayavahini.pdf" at bounding box center [494, 259] width 152 height 10
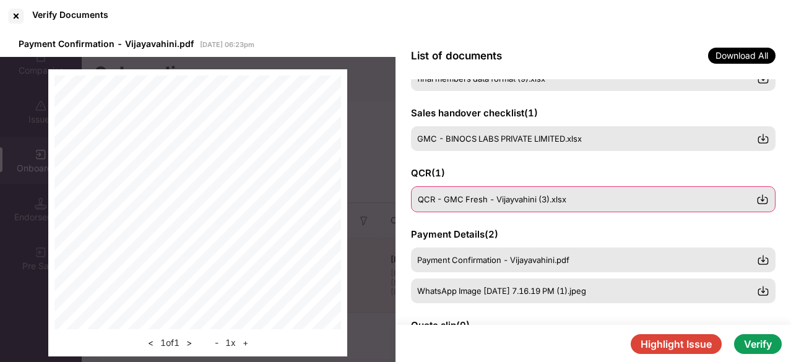
click at [520, 199] on span "QCR - GMC Fresh - Vijayvahini (3).xlsx" at bounding box center [492, 199] width 148 height 10
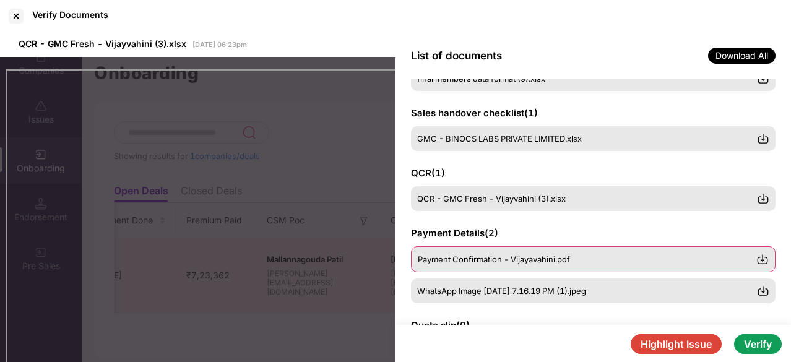
click at [525, 260] on span "Payment Confirmation - Vijayavahini.pdf" at bounding box center [494, 259] width 152 height 10
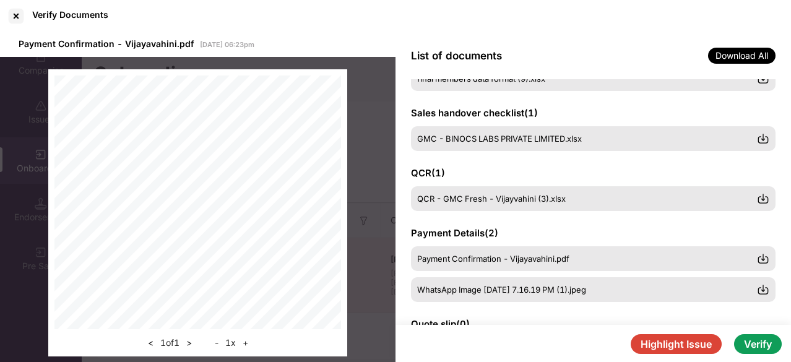
click at [612, 217] on div "GSTIN certificate ( 1 ) VCF- GST Certificate (1).pdf PAN card ( 1 ) VCF-PAN Car…" at bounding box center [592, 202] width 395 height 246
click at [510, 255] on span "Payment Confirmation - Vijayavahini.pdf" at bounding box center [494, 259] width 152 height 10
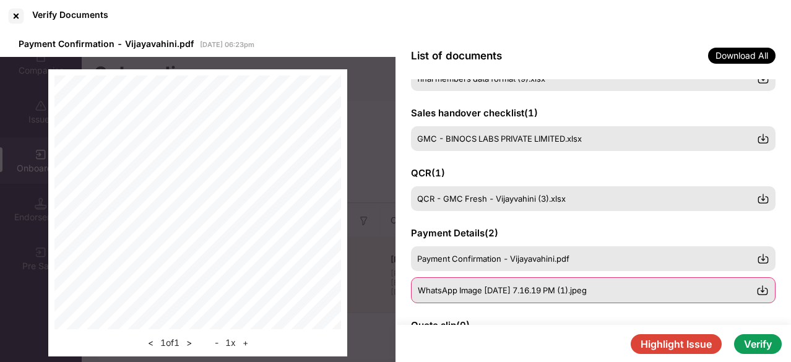
click at [510, 292] on span "WhatsApp Image [DATE] 7.16.19 PM (1).jpeg" at bounding box center [502, 290] width 169 height 10
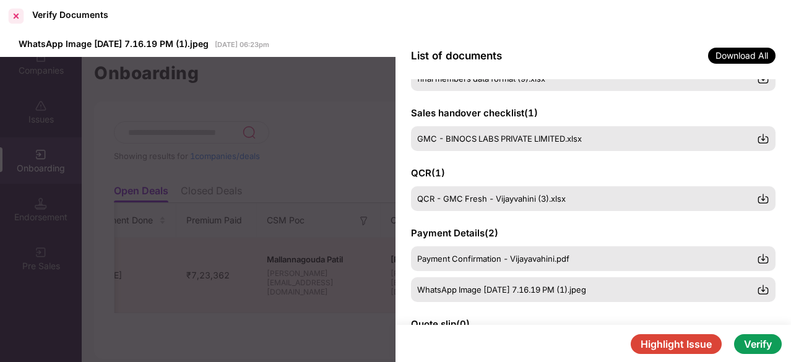
click at [15, 12] on div at bounding box center [16, 16] width 20 height 20
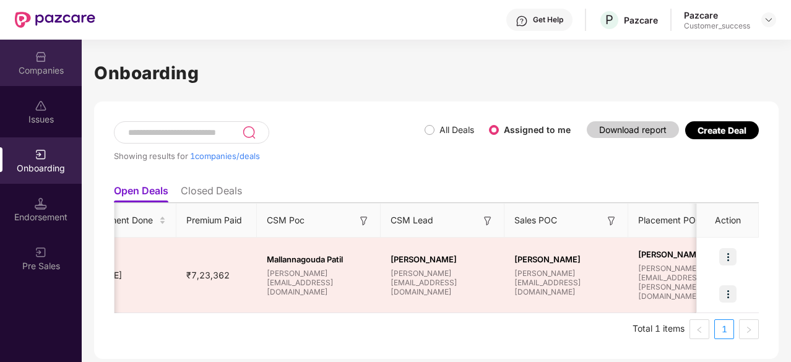
click at [36, 60] on img at bounding box center [41, 57] width 12 height 12
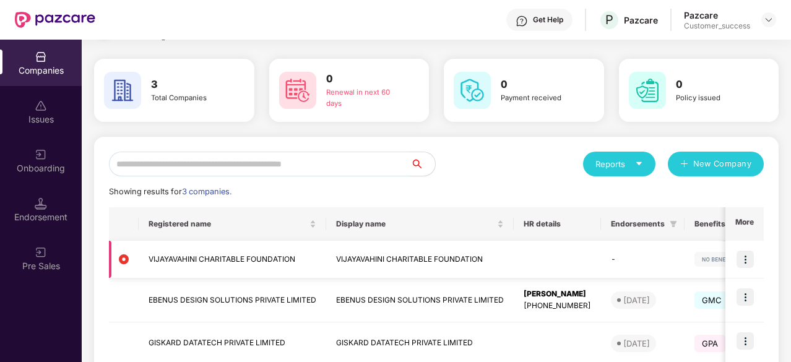
scroll to position [36, 0]
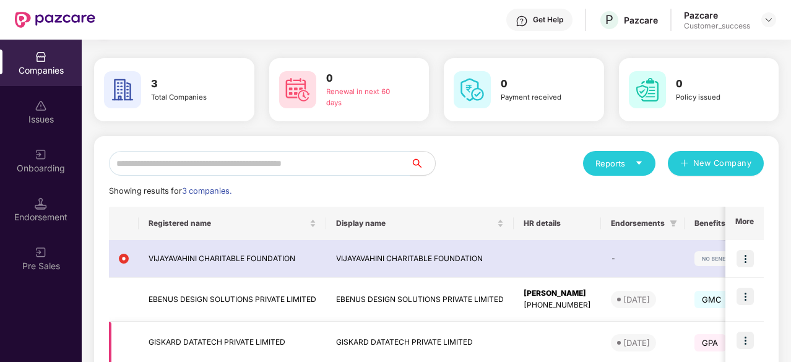
click at [744, 346] on img at bounding box center [744, 340] width 17 height 17
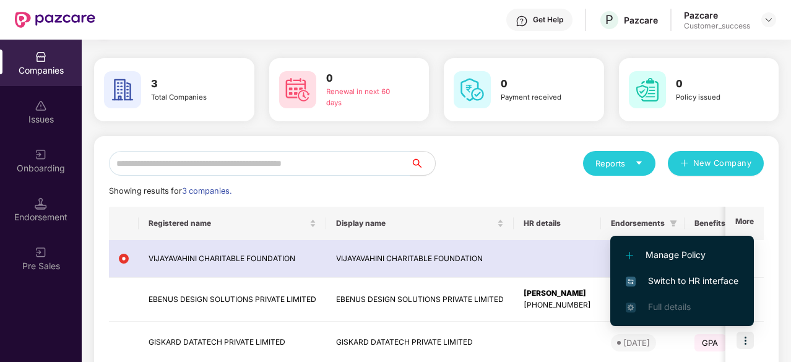
click at [682, 278] on span "Switch to HR interface" at bounding box center [681, 281] width 113 height 14
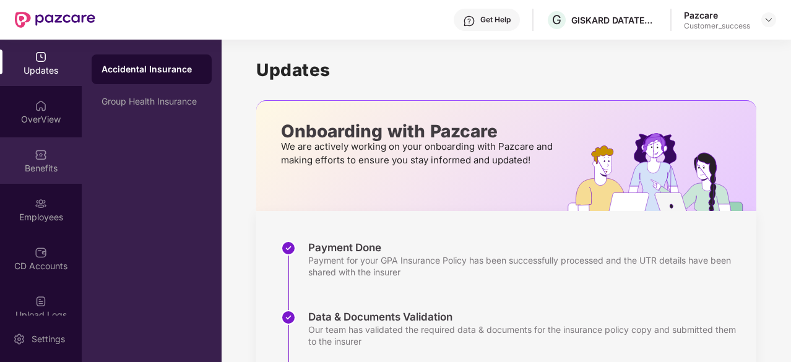
click at [38, 157] on img at bounding box center [41, 154] width 12 height 12
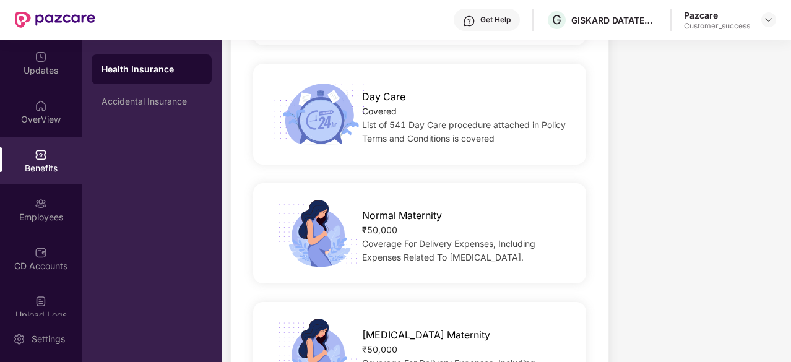
scroll to position [1336, 0]
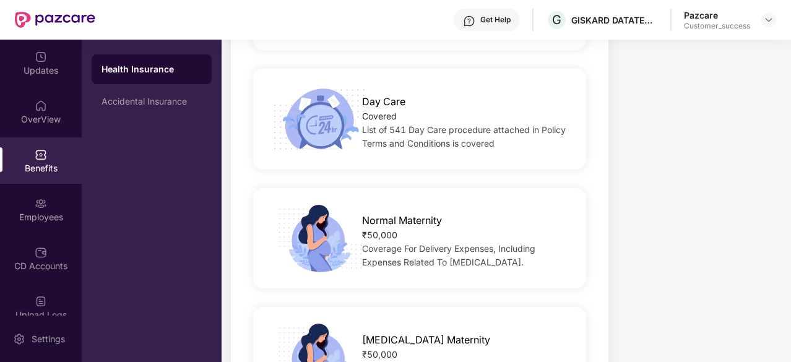
click at [116, 184] on div "Health Insurance Accidental Insurance" at bounding box center [152, 201] width 140 height 322
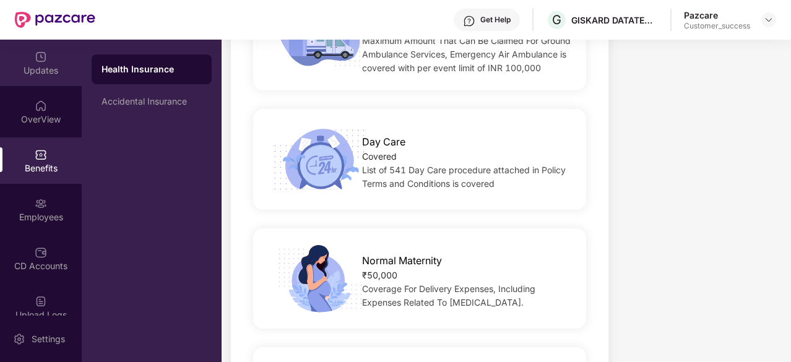
scroll to position [1295, 0]
click at [32, 72] on div "Updates" at bounding box center [41, 70] width 82 height 12
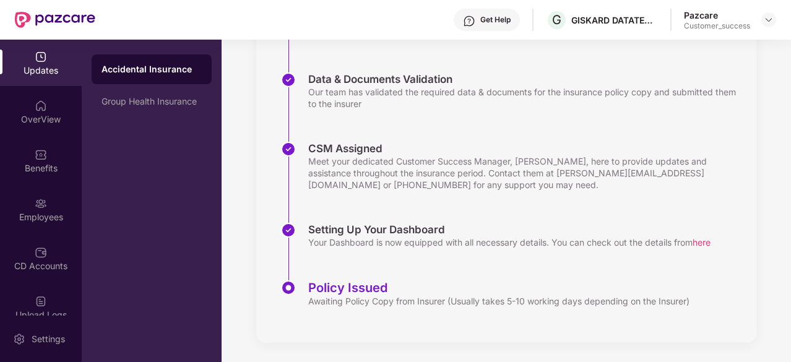
scroll to position [151, 0]
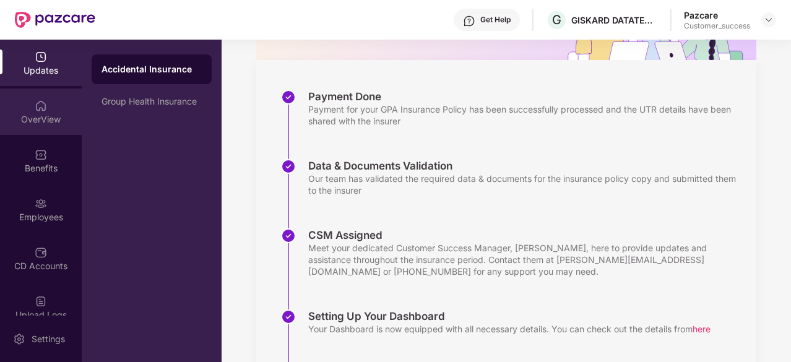
click at [42, 114] on div "OverView" at bounding box center [41, 119] width 82 height 12
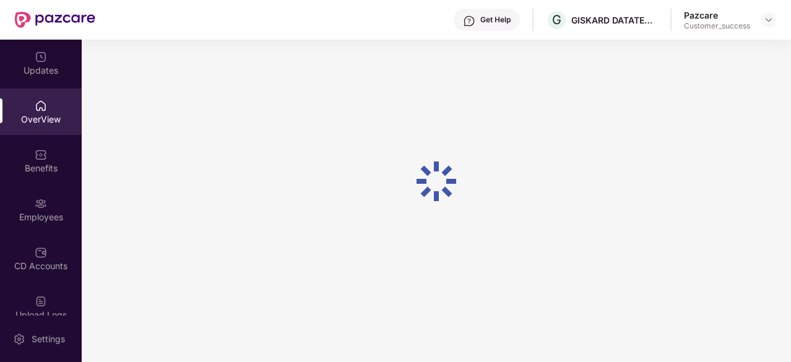
scroll to position [40, 0]
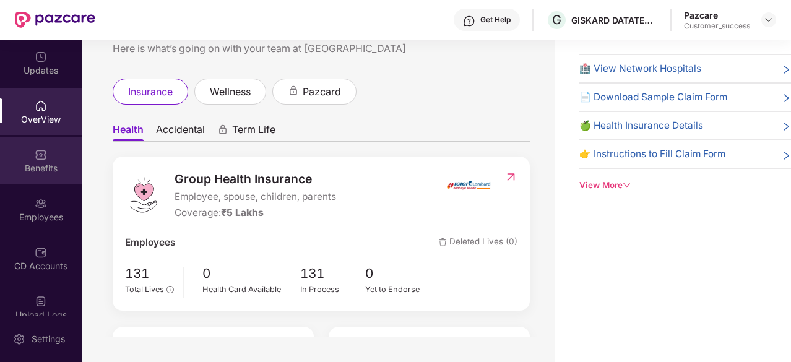
click at [49, 171] on div "Benefits" at bounding box center [41, 168] width 82 height 12
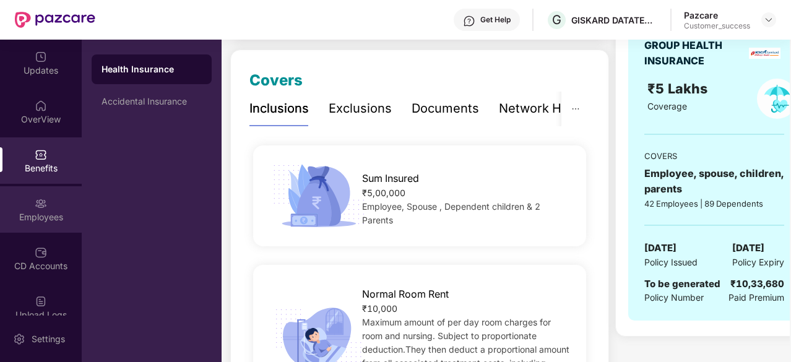
scroll to position [0, 0]
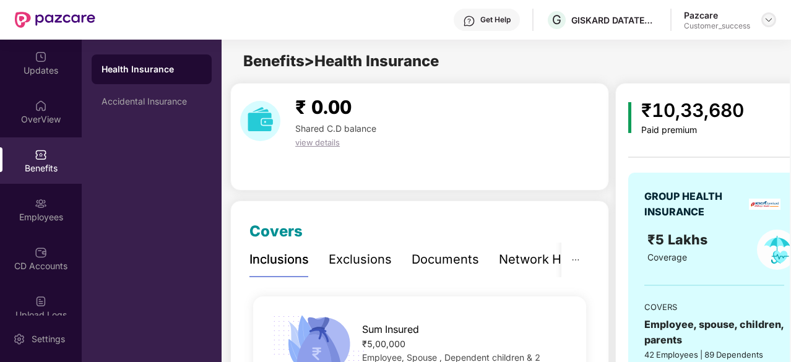
click at [769, 18] on img at bounding box center [768, 20] width 10 height 10
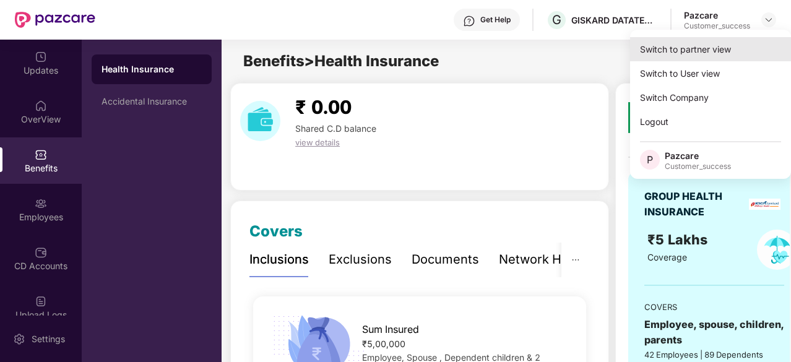
click at [691, 59] on div "Switch to partner view" at bounding box center [710, 49] width 161 height 24
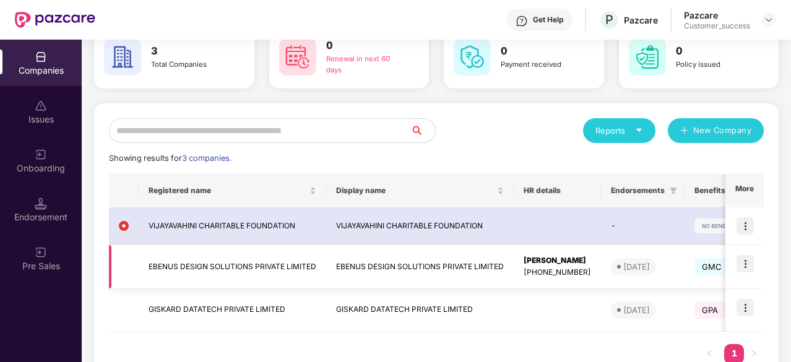
scroll to position [68, 0]
